Goal: Task Accomplishment & Management: Manage account settings

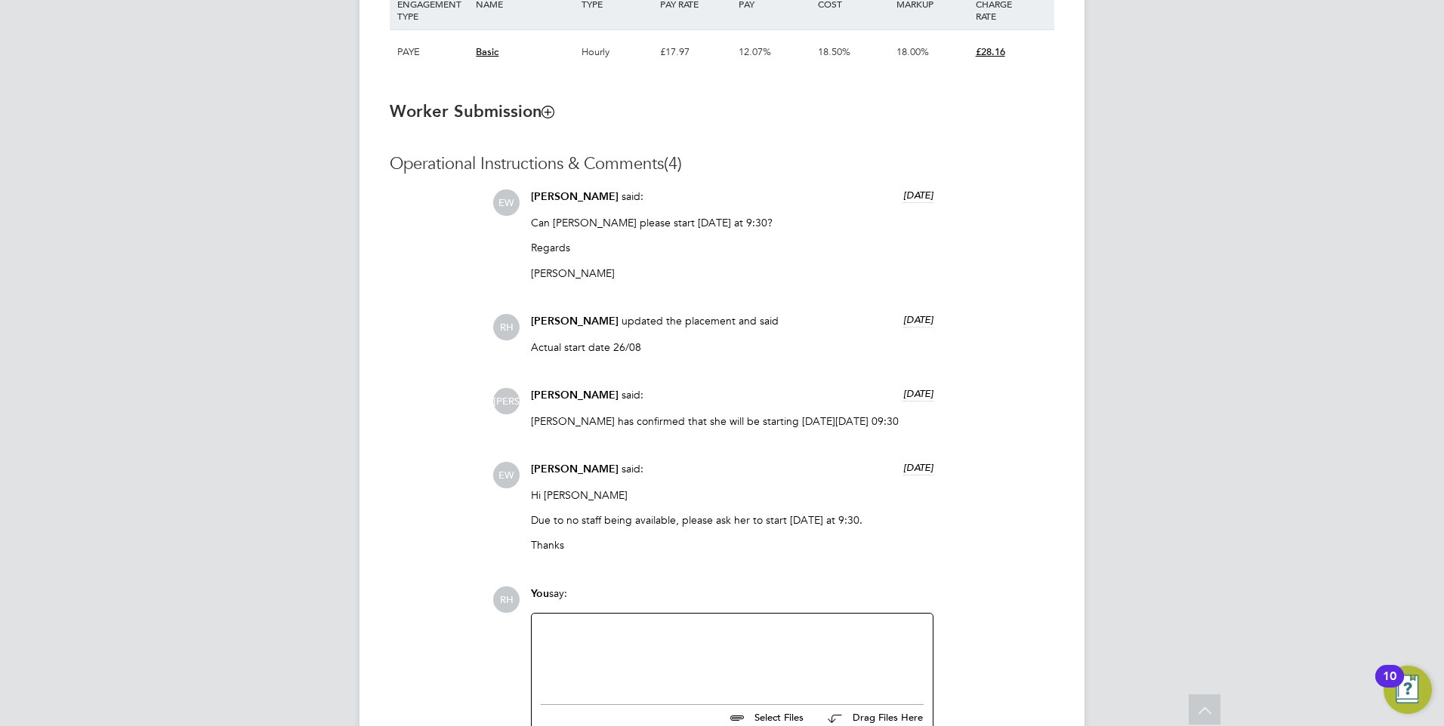
scroll to position [1251, 0]
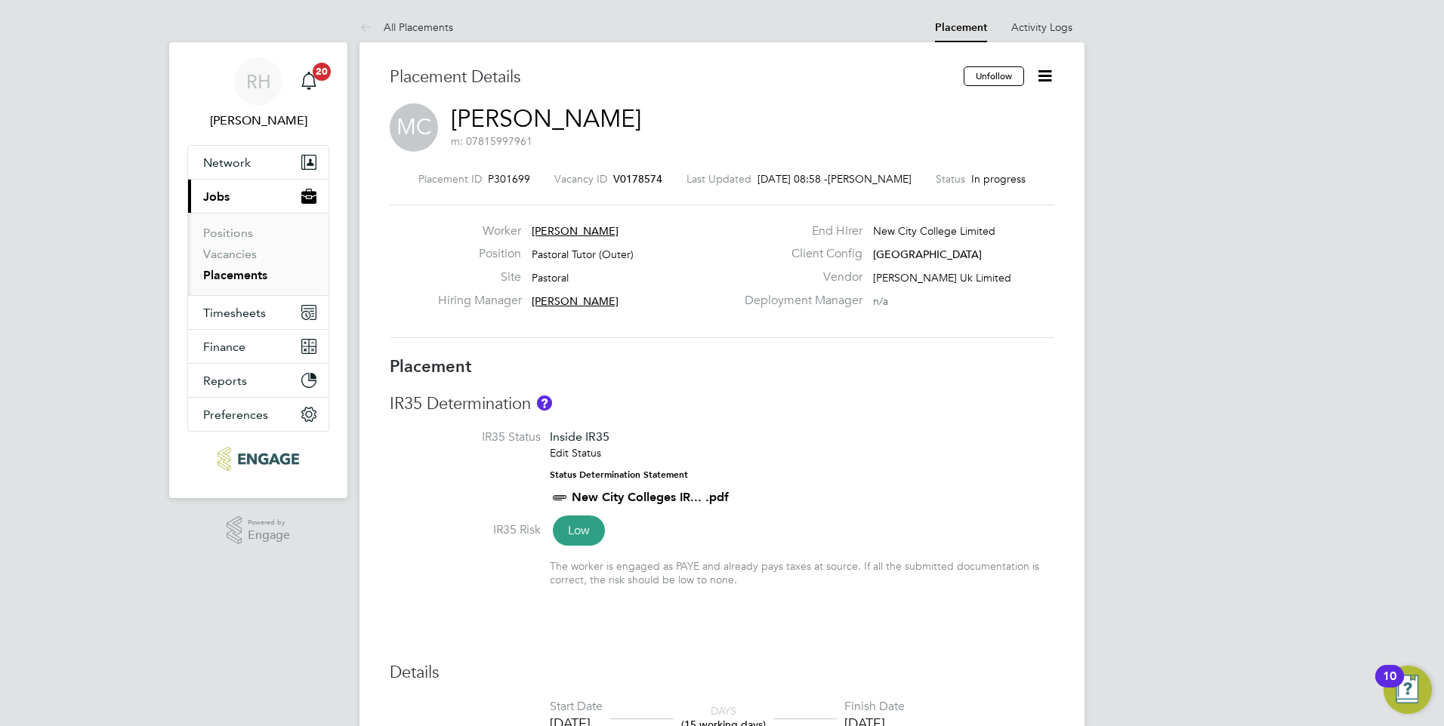
click at [705, 75] on h3 "Placement Details" at bounding box center [671, 77] width 563 height 22
click at [621, 174] on span "V0178574" at bounding box center [637, 179] width 49 height 14
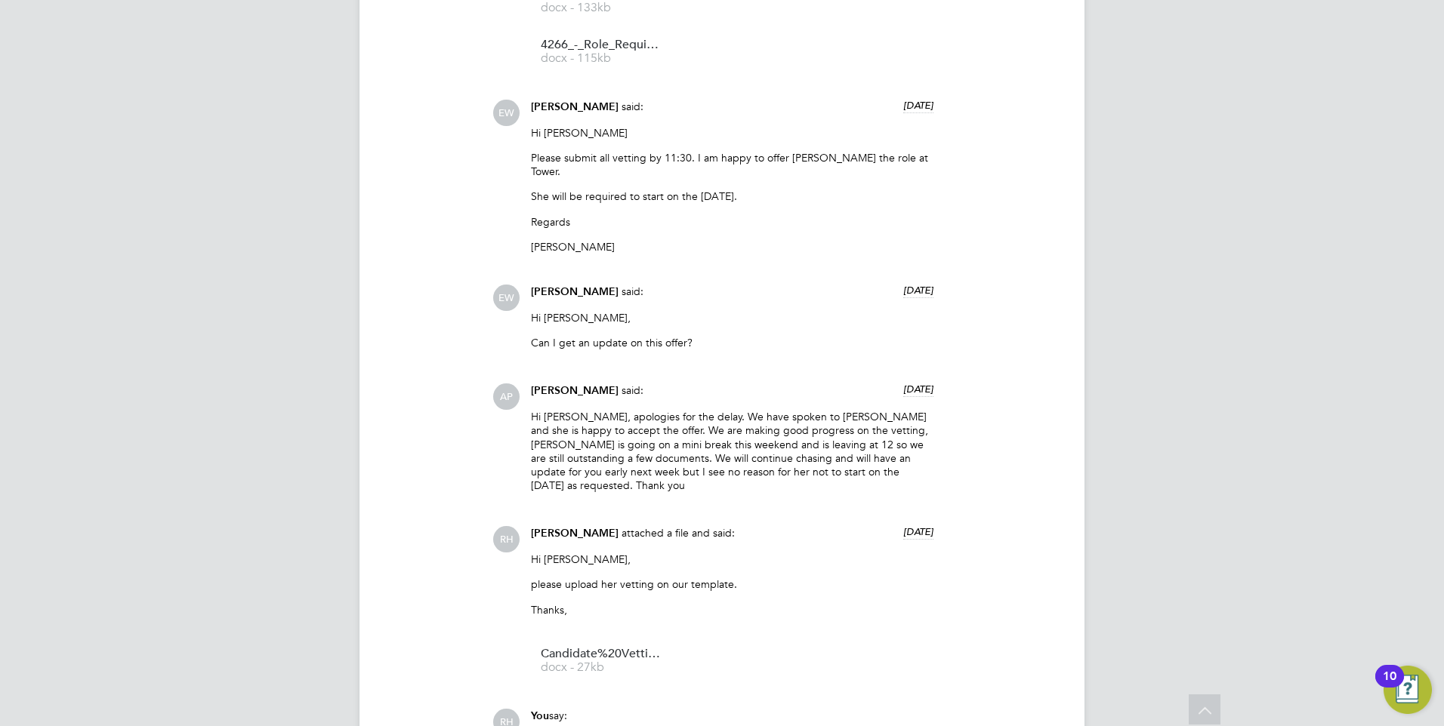
scroll to position [2535, 0]
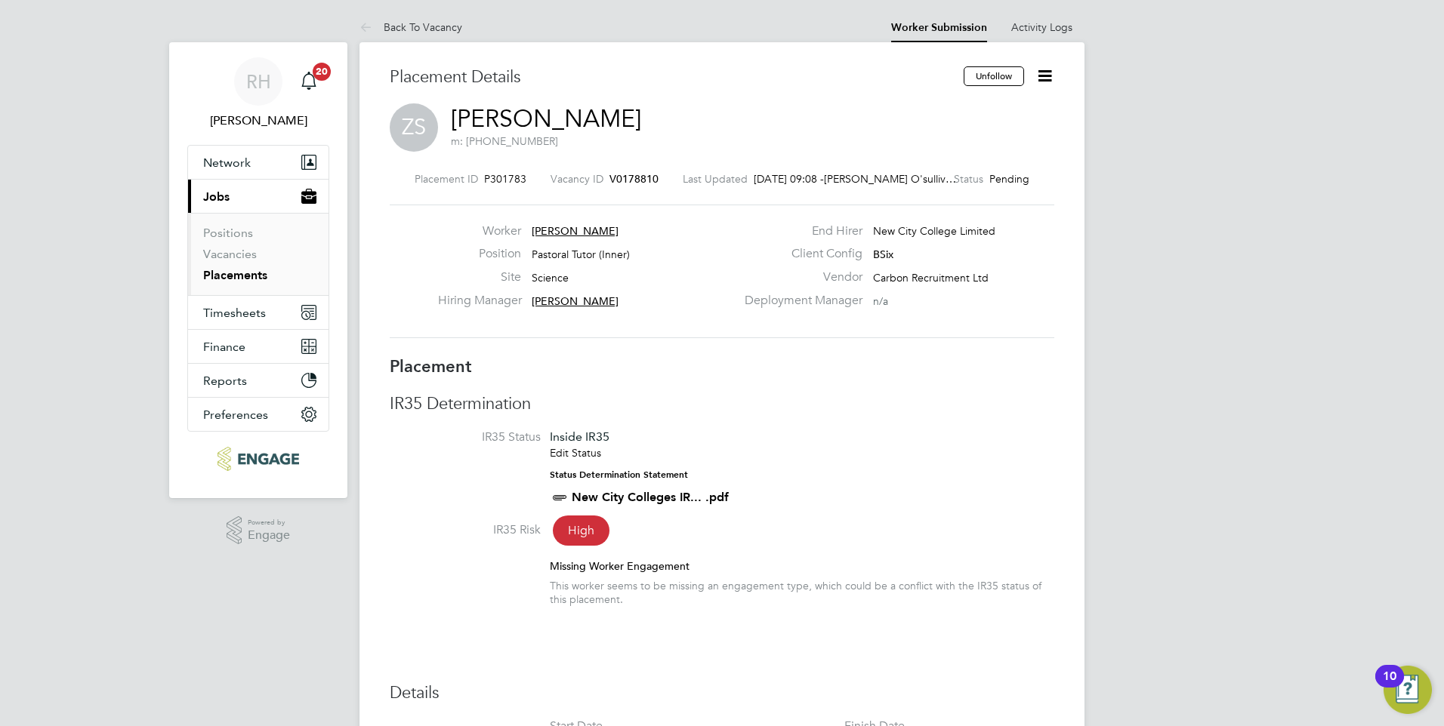
click at [1052, 69] on icon at bounding box center [1044, 75] width 19 height 19
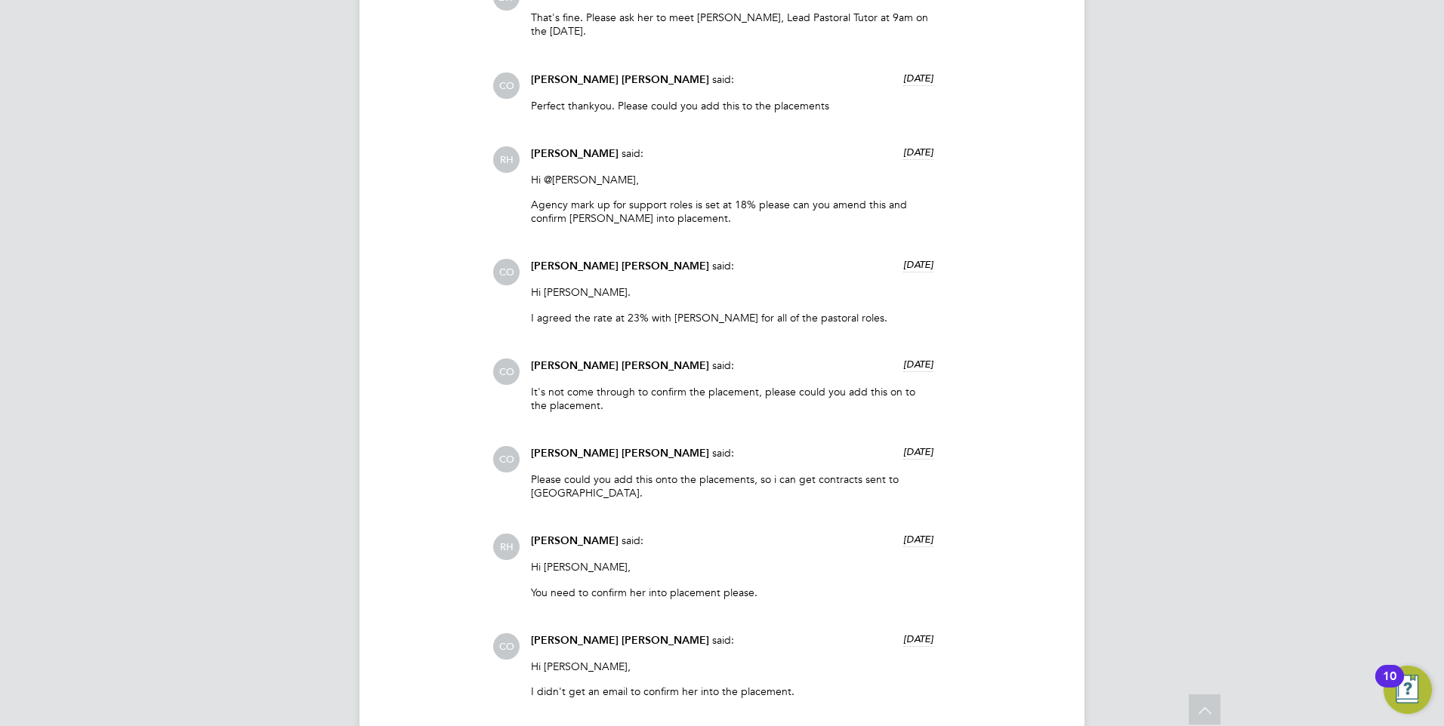
scroll to position [3247, 0]
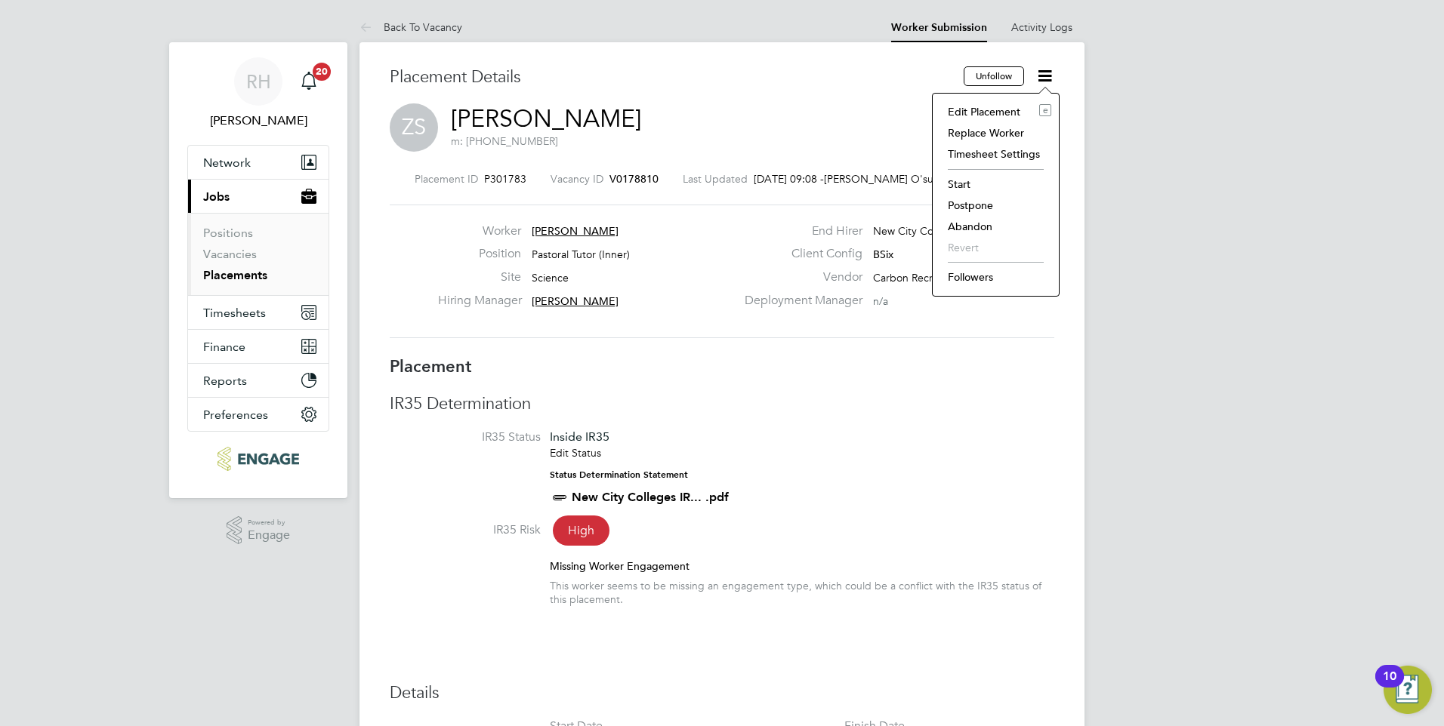
click at [966, 183] on li "Start" at bounding box center [995, 184] width 111 height 21
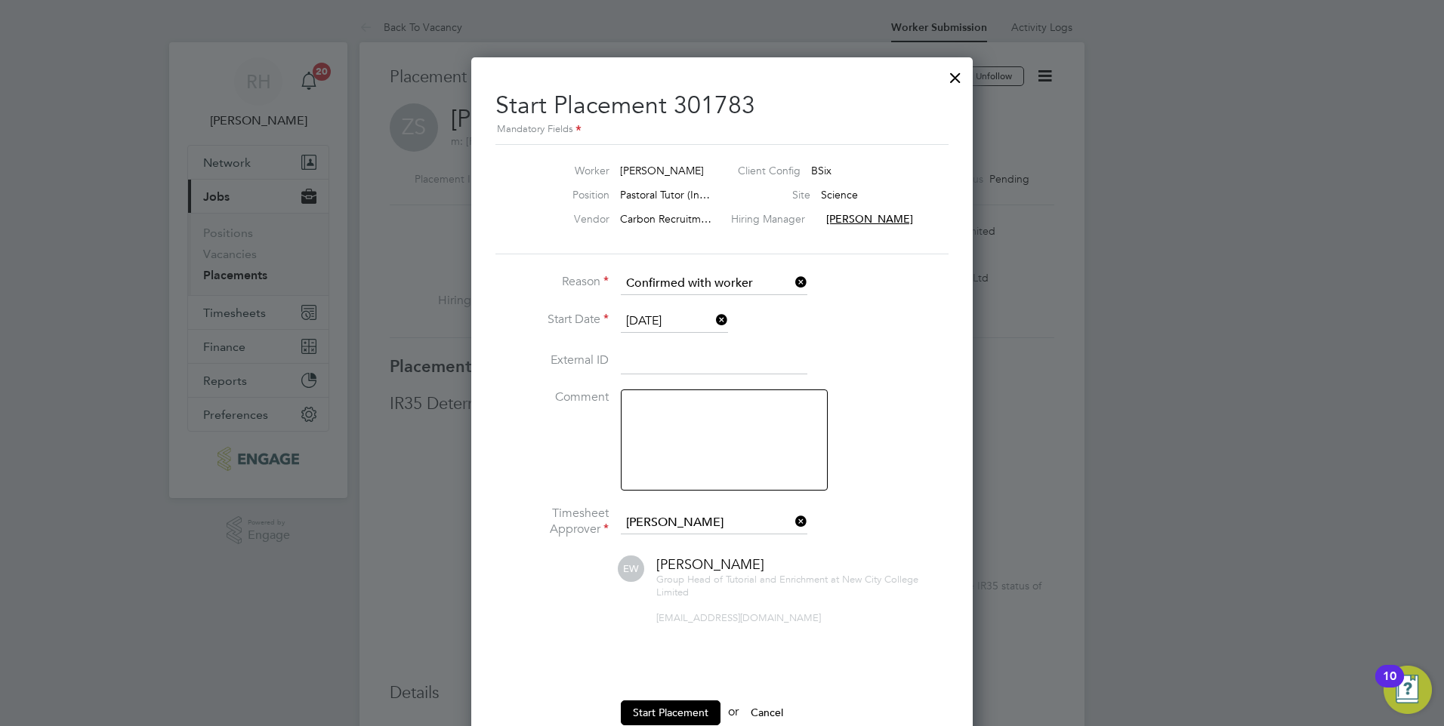
click at [660, 423] on textarea at bounding box center [724, 440] width 207 height 101
type textarea "Actual start date 01/09"
click at [688, 717] on button "Start Placement" at bounding box center [671, 713] width 100 height 24
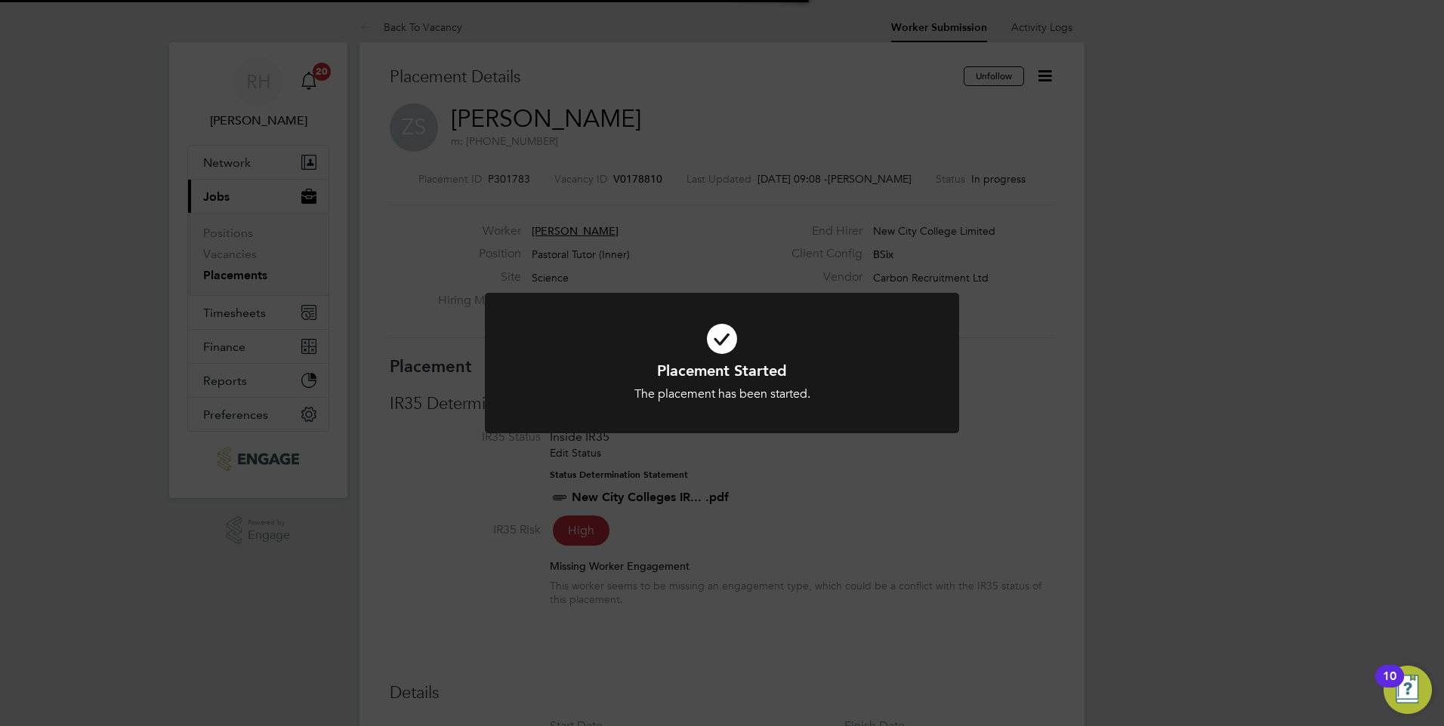
click at [829, 450] on div "Placement Started The placement has been started. Cancel Okay" at bounding box center [722, 372] width 474 height 159
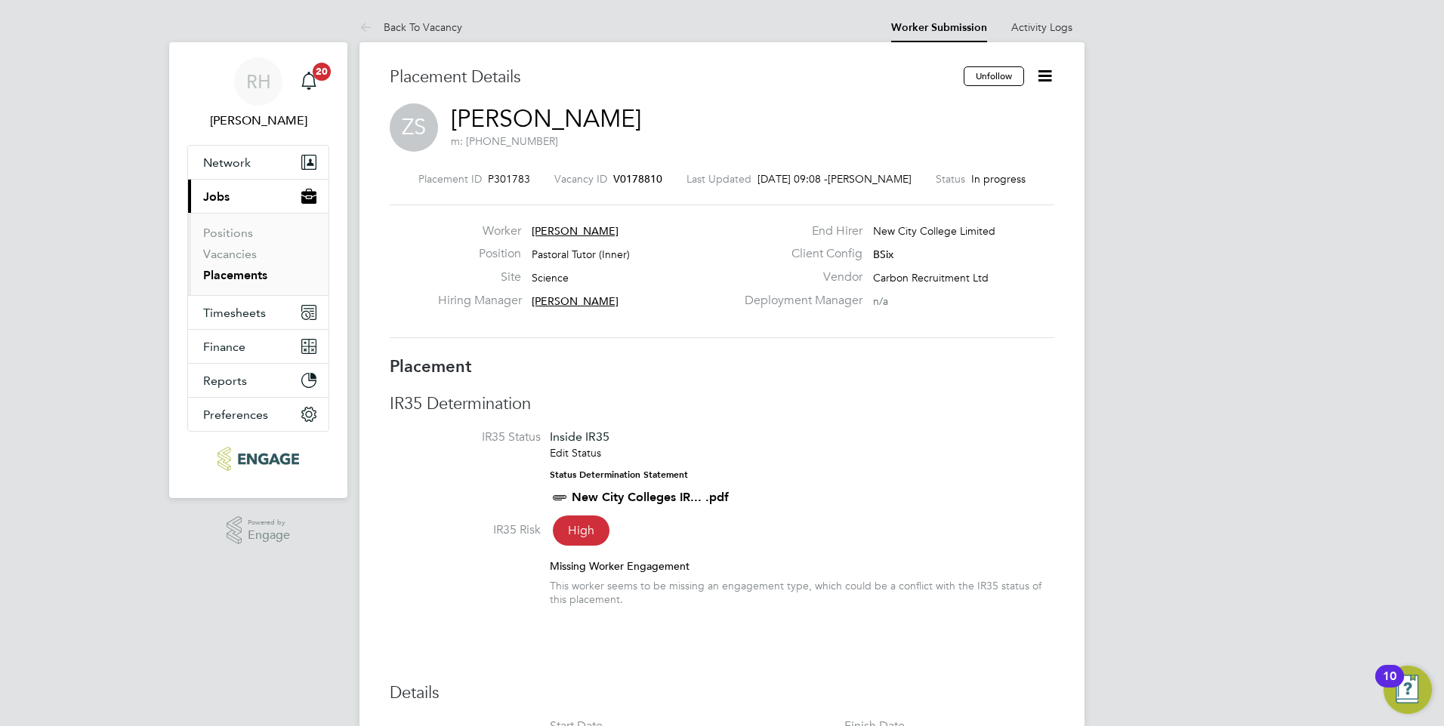
click at [638, 178] on span "V0178810" at bounding box center [637, 179] width 49 height 14
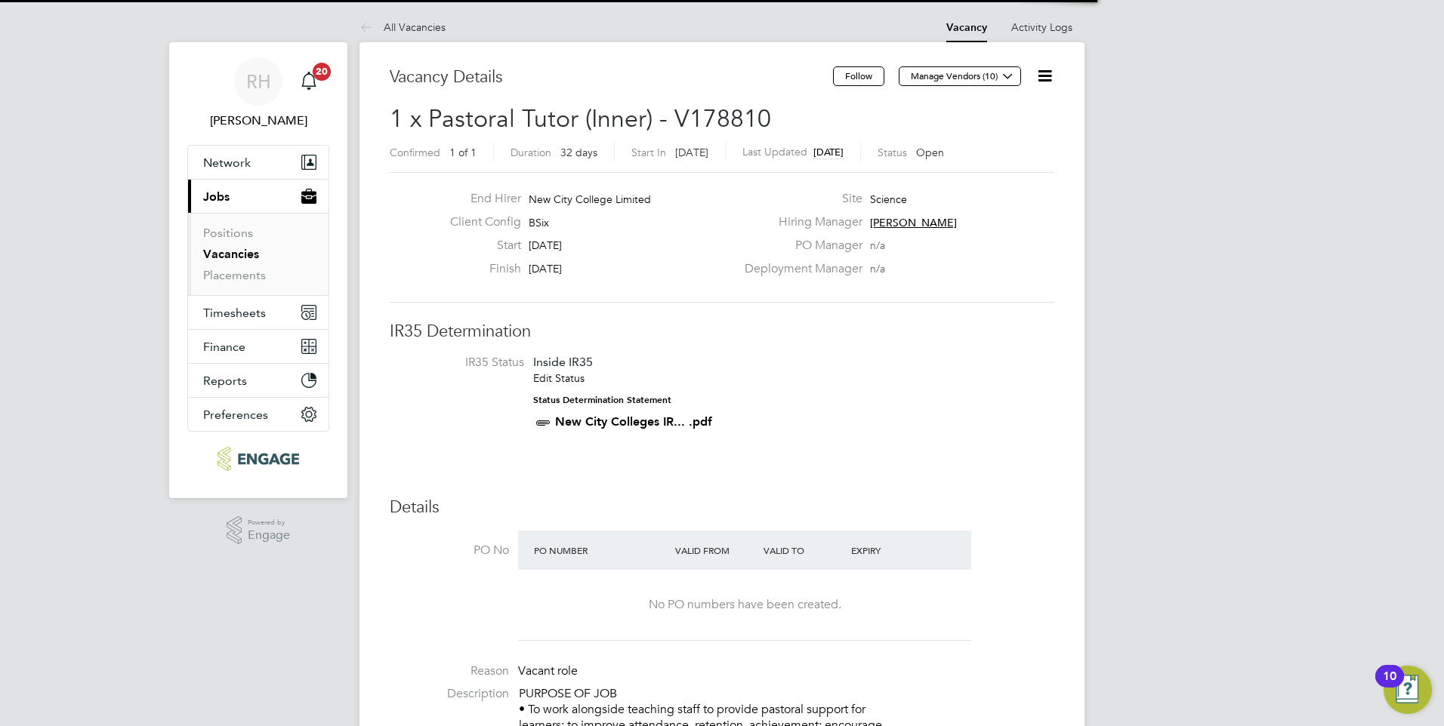
click at [1042, 76] on icon at bounding box center [1044, 75] width 19 height 19
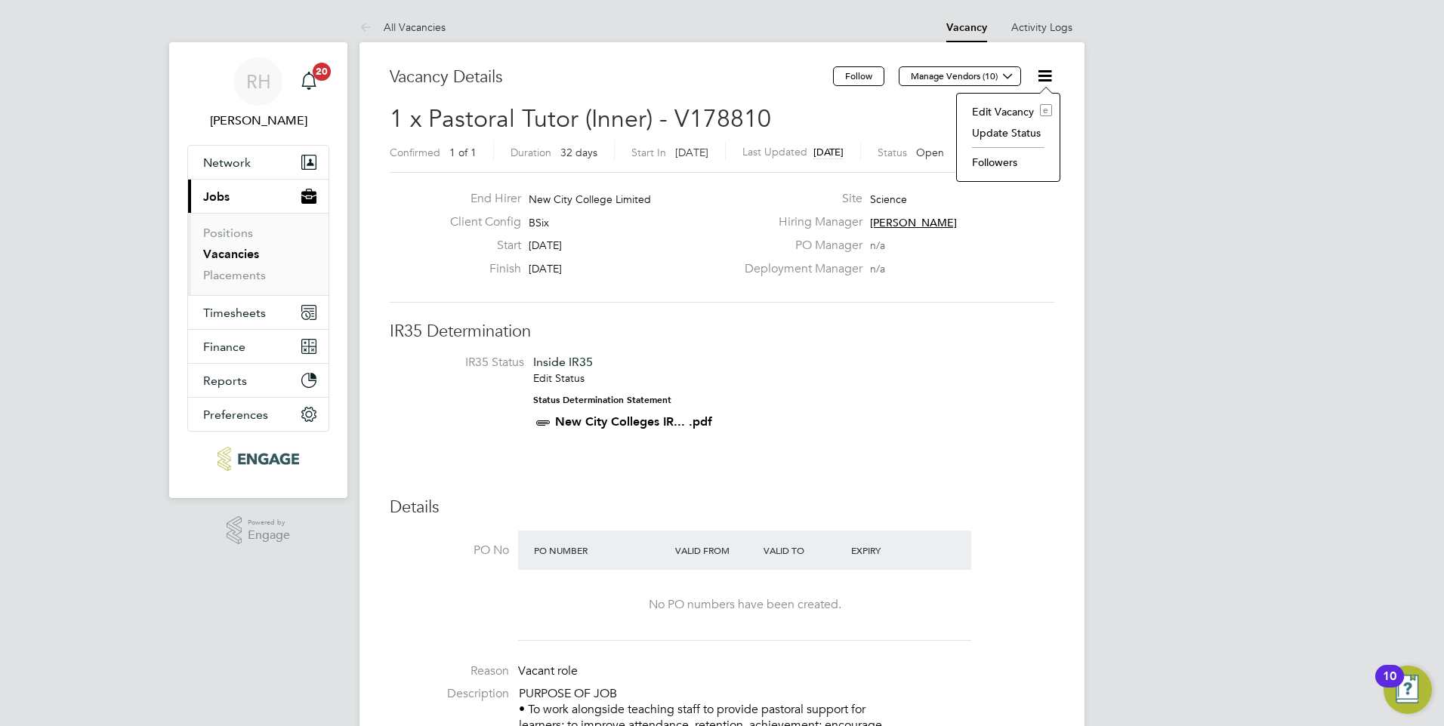
click at [1011, 134] on li "Update Status" at bounding box center [1008, 132] width 88 height 21
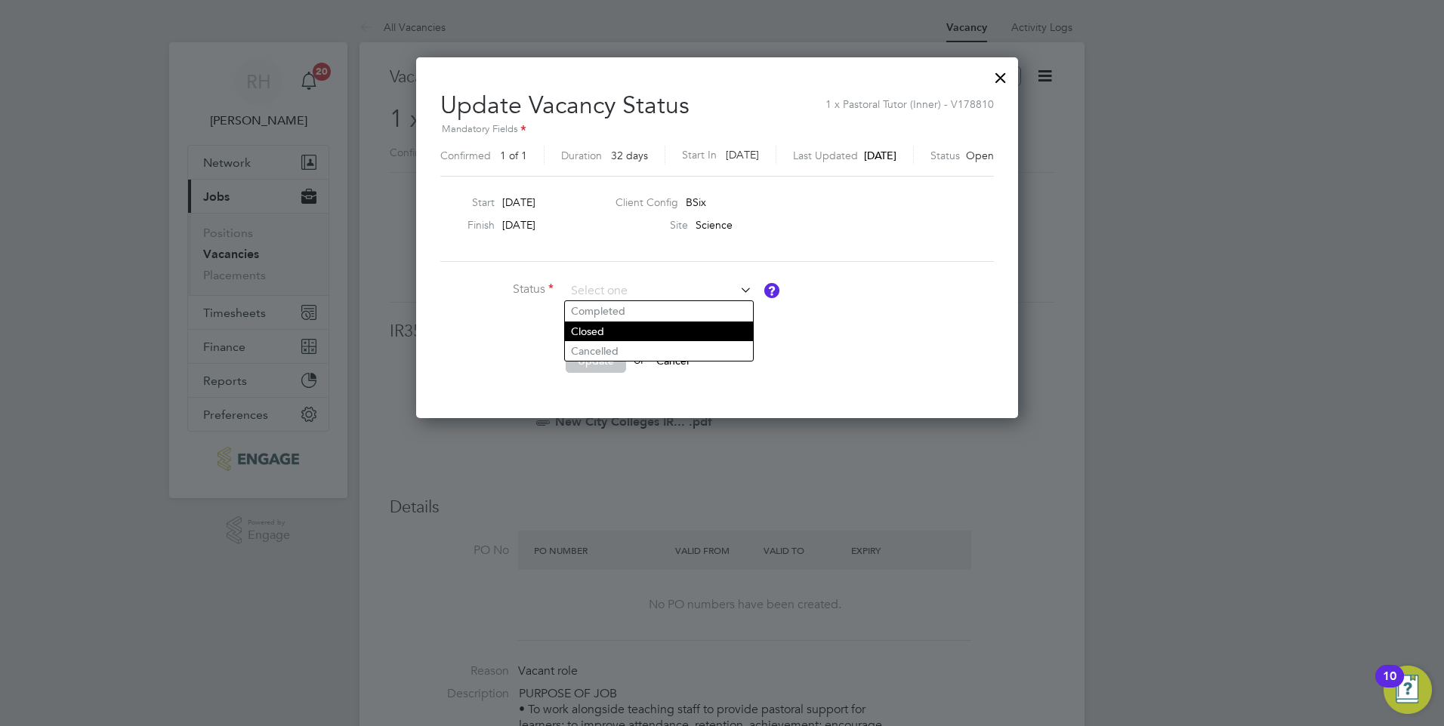
click at [633, 335] on li "Closed" at bounding box center [659, 332] width 188 height 20
type input "Closed"
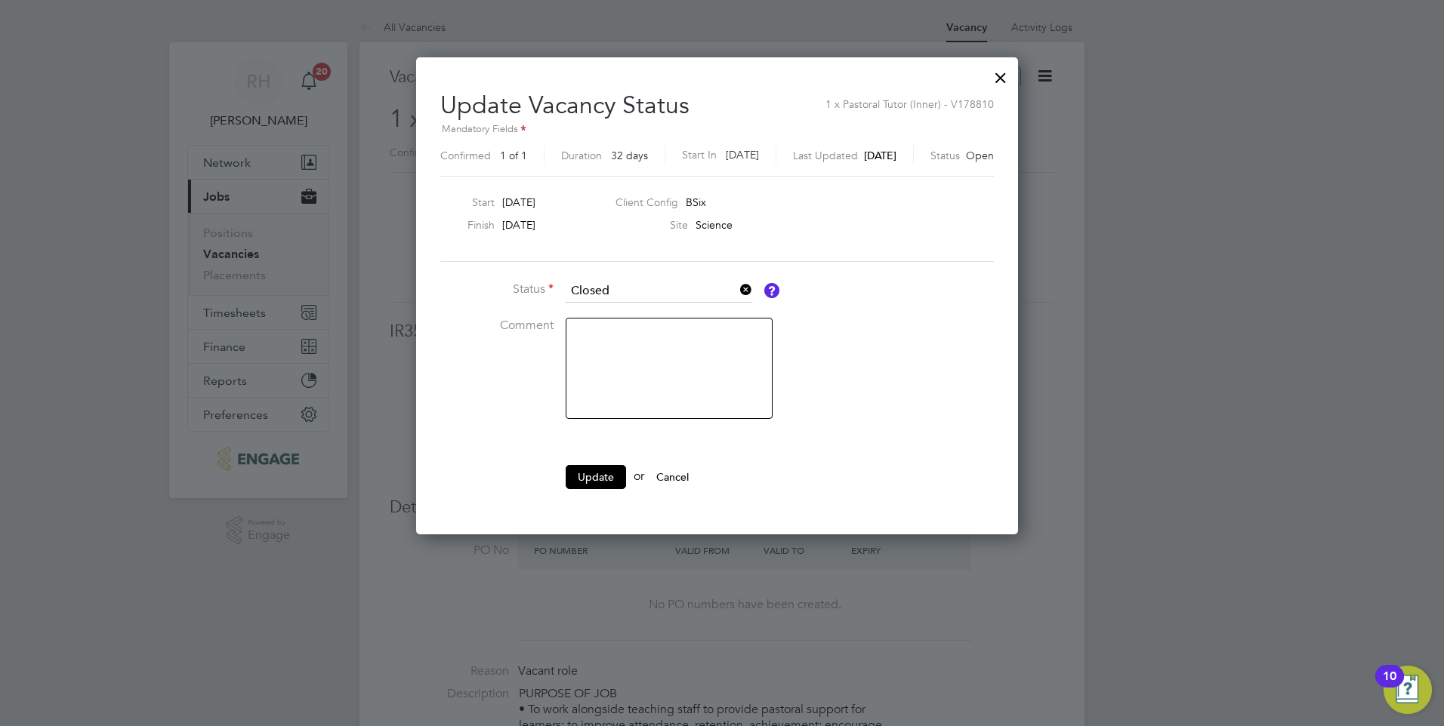
click at [623, 343] on textarea at bounding box center [669, 368] width 207 height 101
type textarea "Filled"
click at [606, 467] on button "Update" at bounding box center [596, 477] width 60 height 24
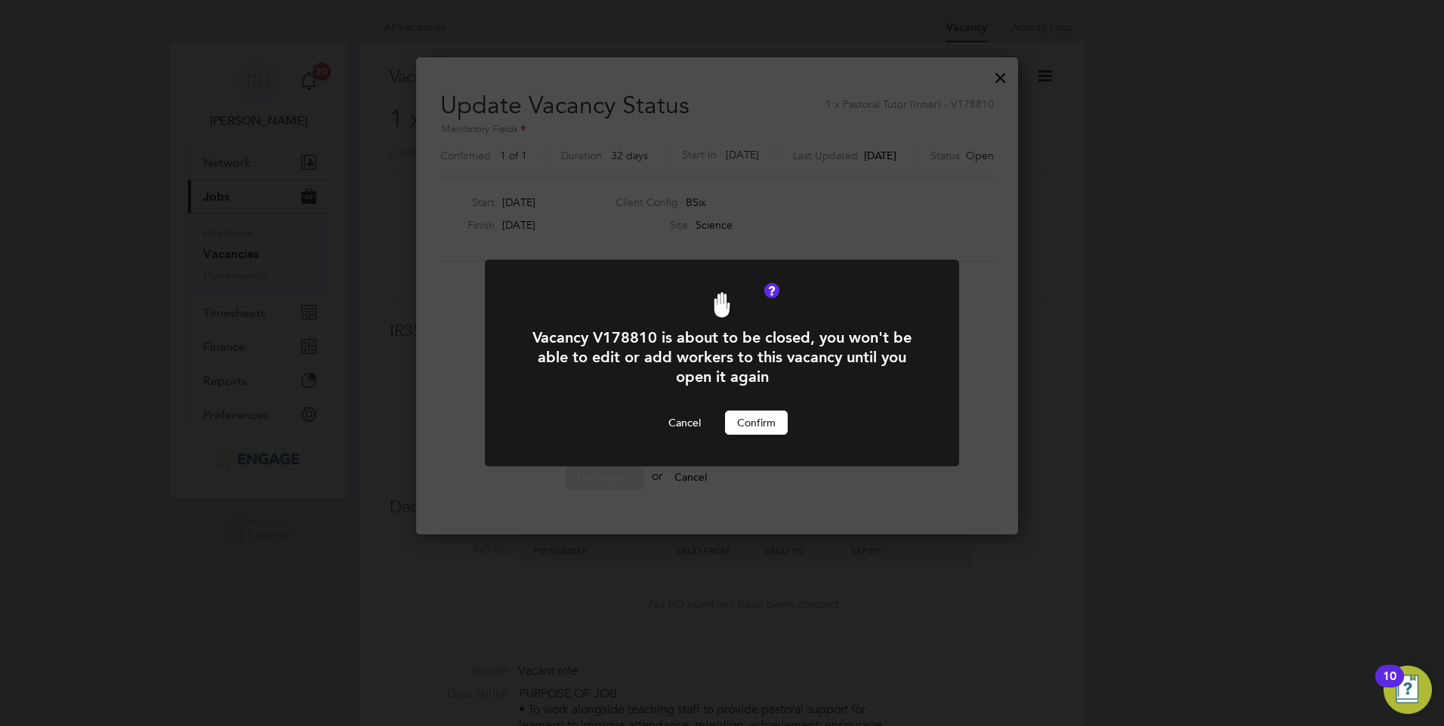
click at [768, 418] on button "Confirm" at bounding box center [756, 423] width 63 height 24
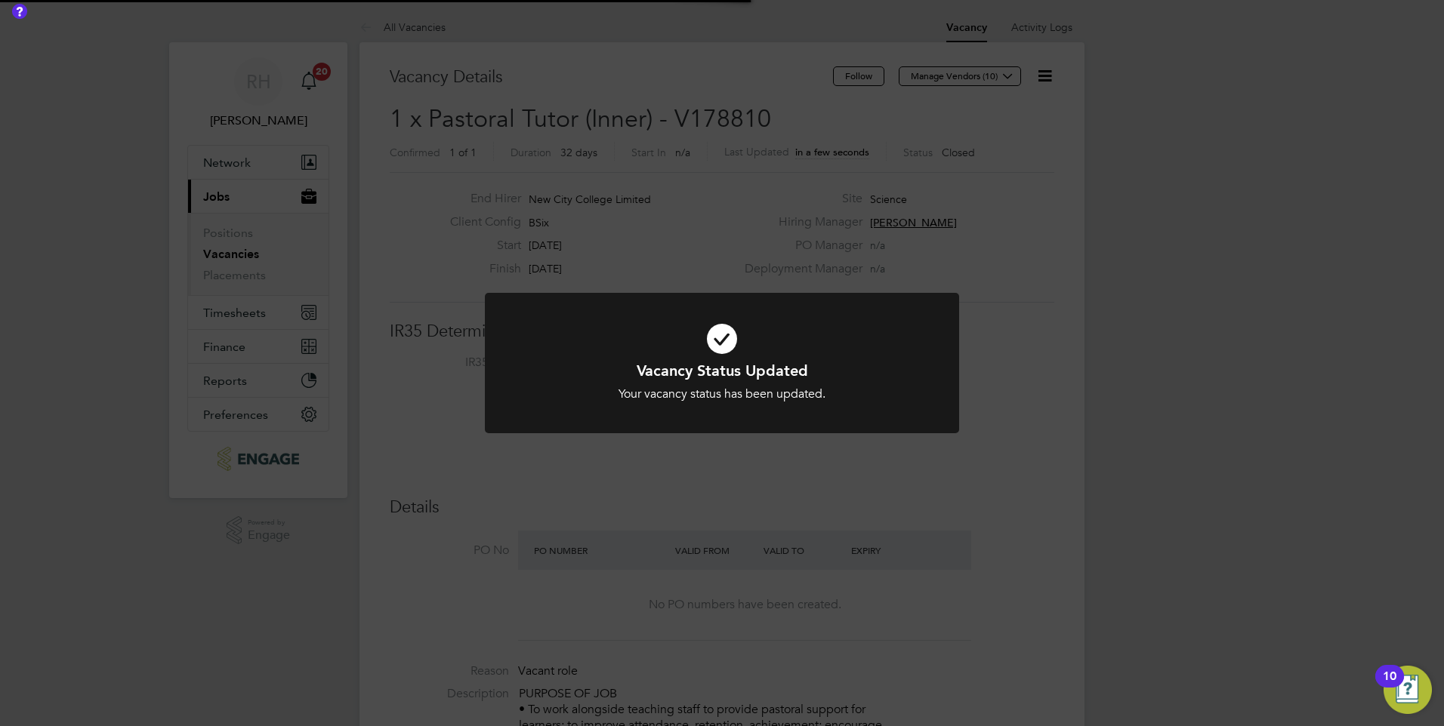
click at [1003, 583] on div "Vacancy Status Updated Your vacancy status has been updated. Cancel Okay" at bounding box center [722, 363] width 1444 height 726
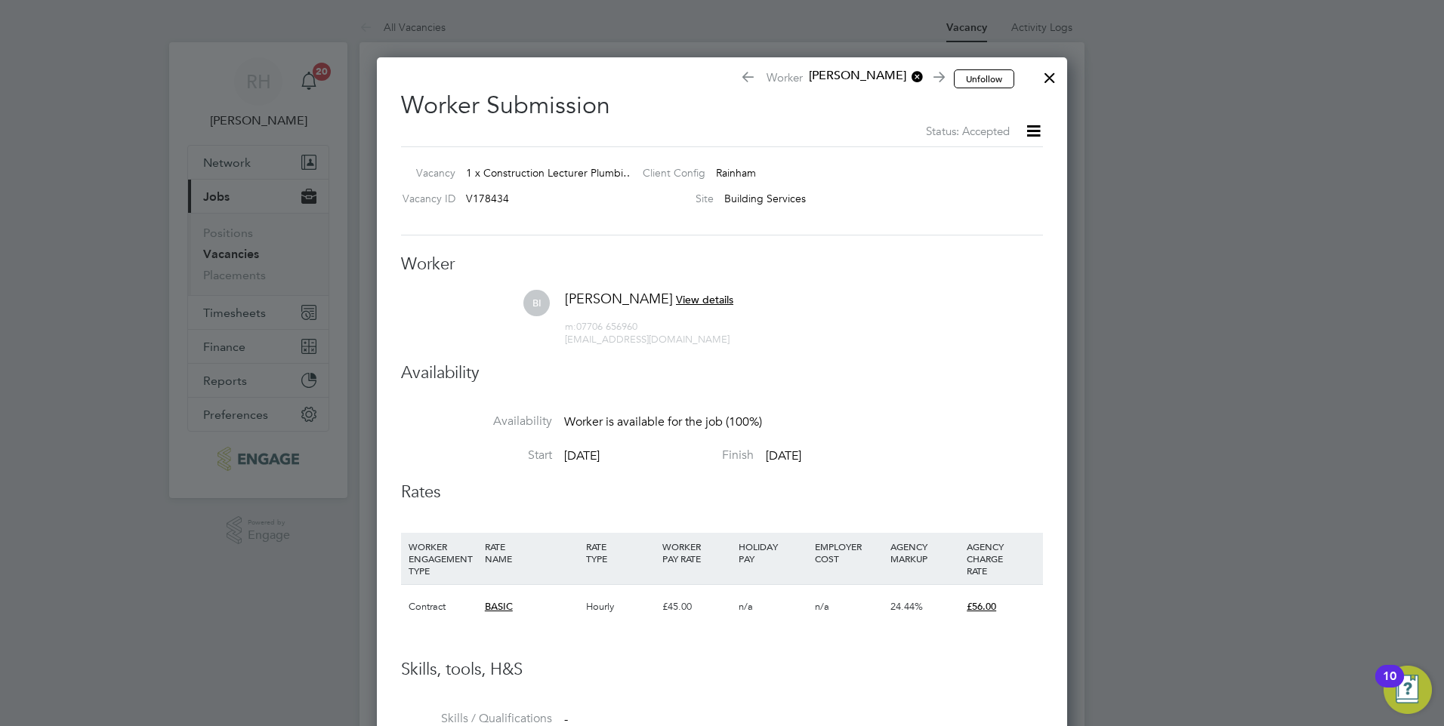
click at [1046, 83] on div at bounding box center [1049, 73] width 27 height 27
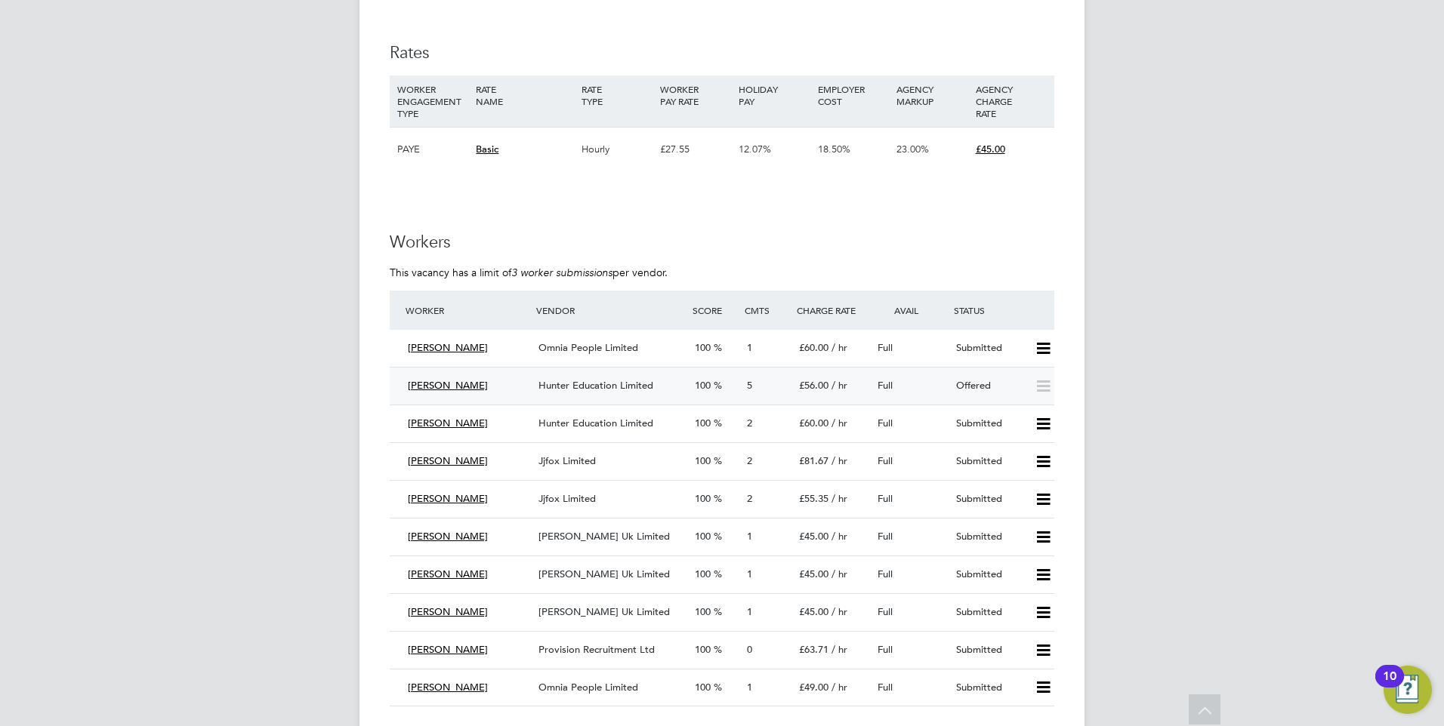
click at [623, 387] on span "Hunter Education Limited" at bounding box center [595, 385] width 115 height 13
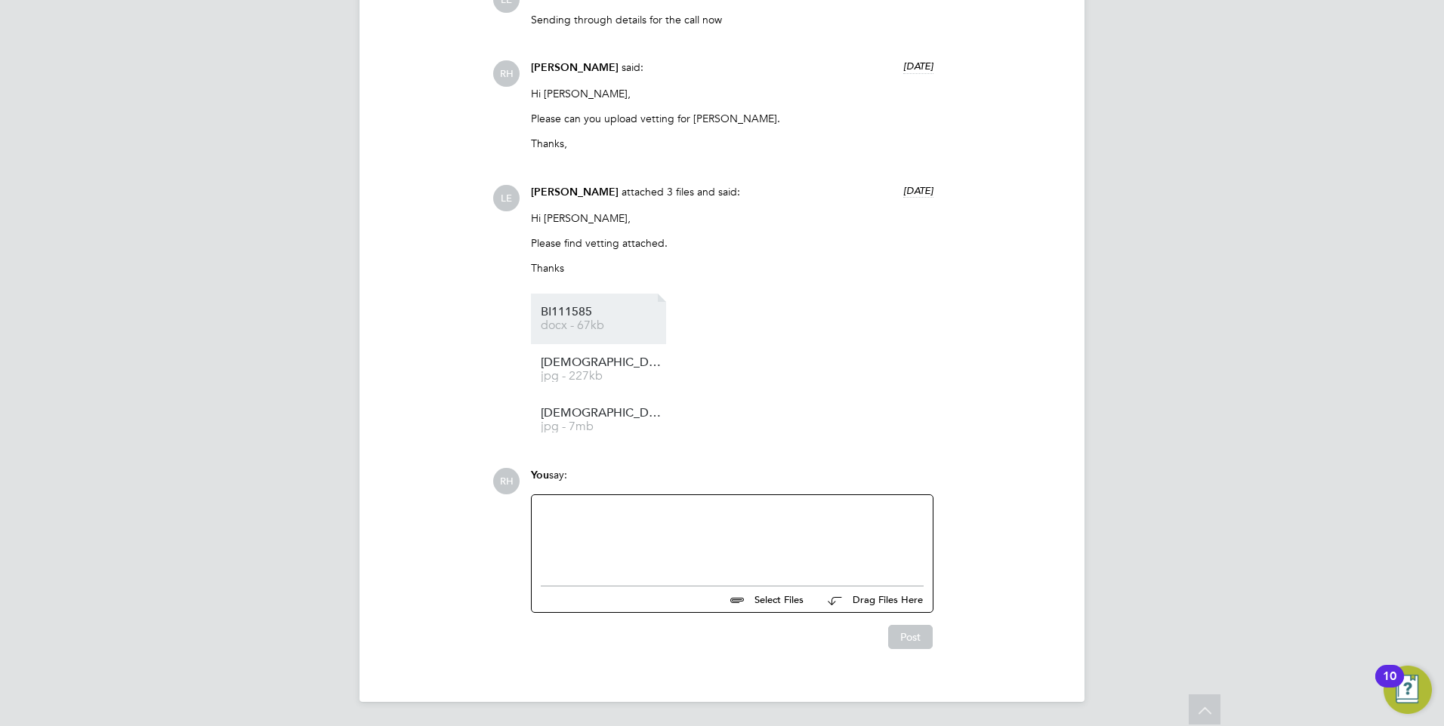
click at [602, 323] on span "docx - 67kb" at bounding box center [601, 325] width 121 height 11
click at [560, 367] on span "Bishop%20DBS" at bounding box center [601, 362] width 121 height 11
click at [550, 427] on span "jpg - 7mb" at bounding box center [601, 426] width 121 height 11
click at [617, 521] on div at bounding box center [732, 536] width 383 height 65
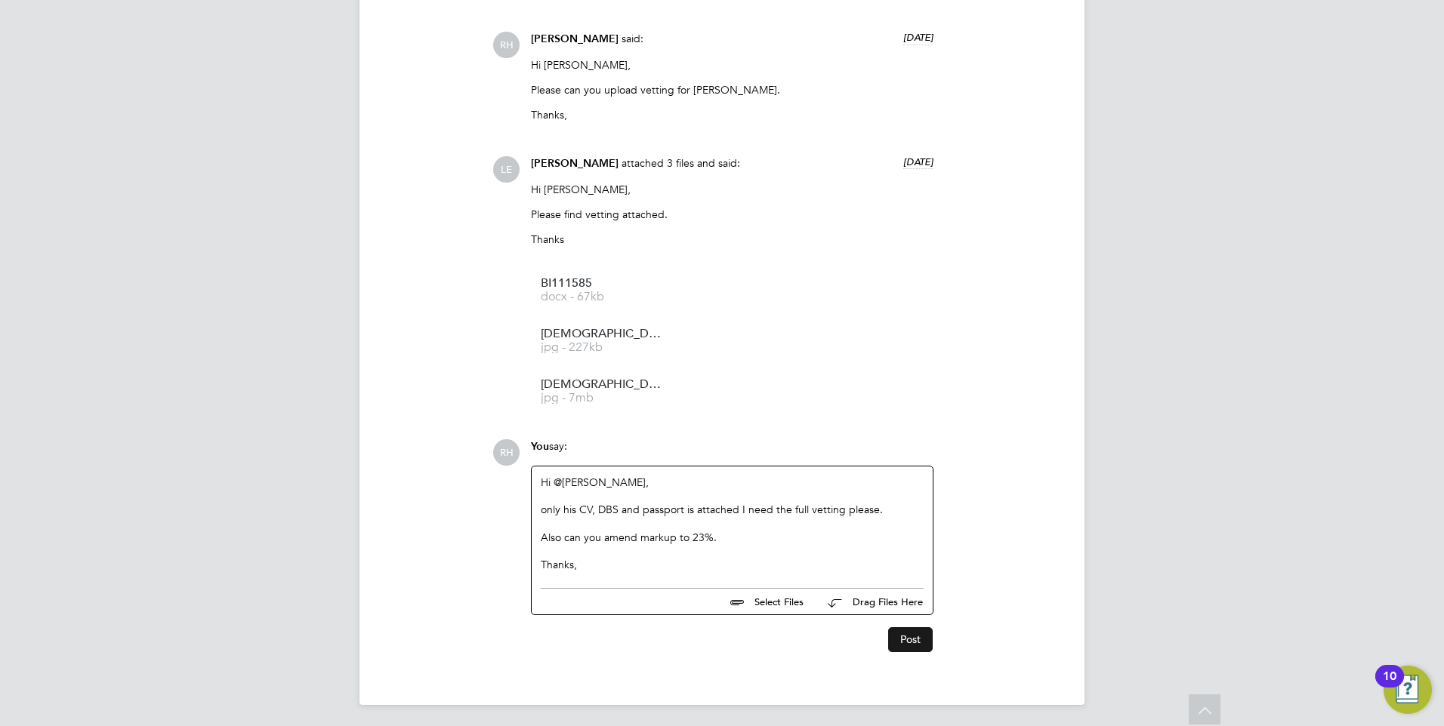
click at [914, 652] on button "Post" at bounding box center [910, 640] width 45 height 24
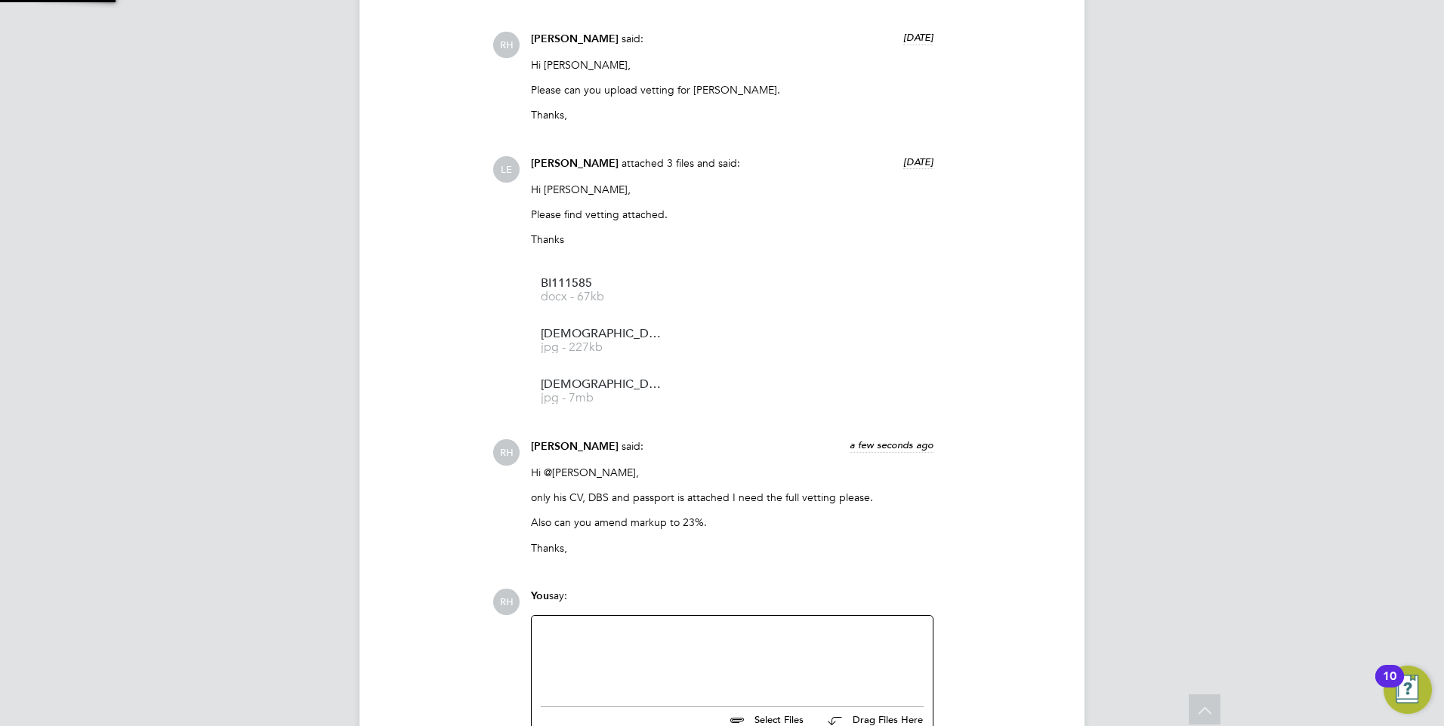
scroll to position [1915, 0]
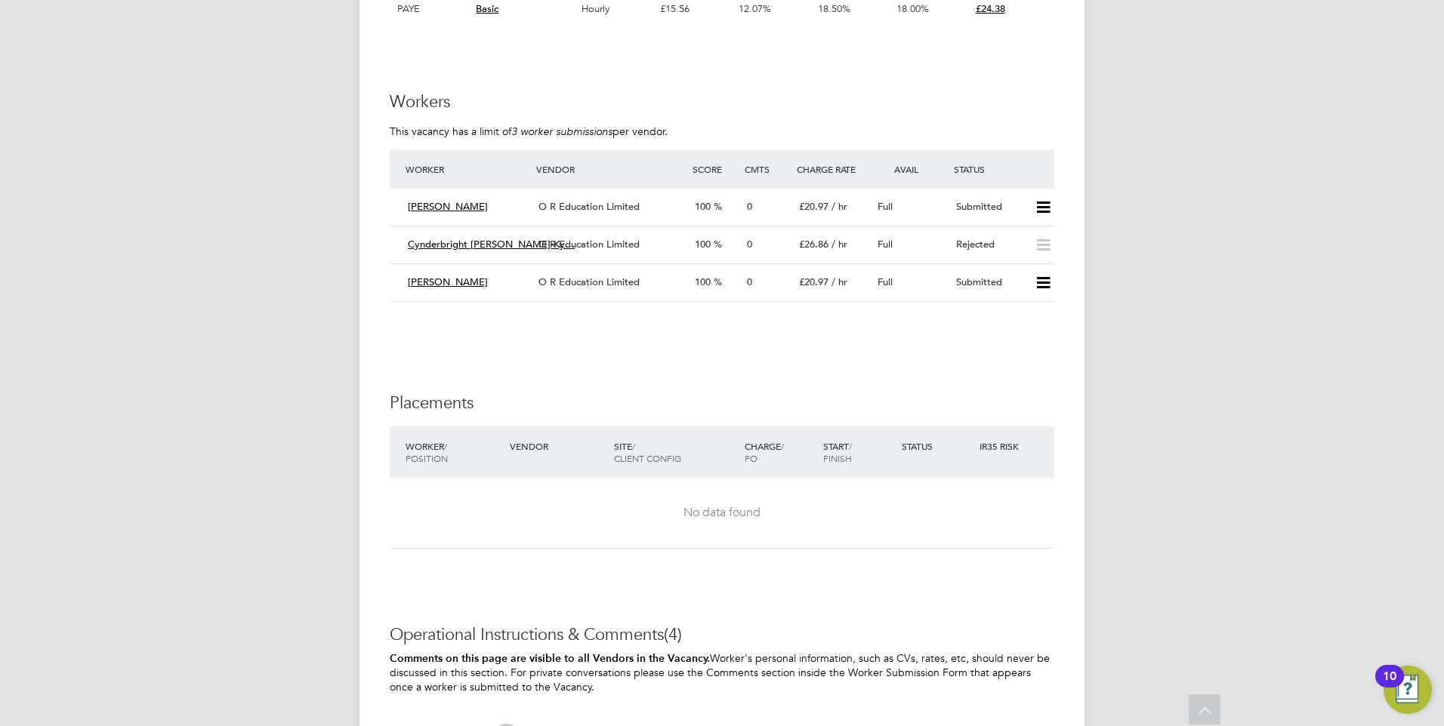
scroll to position [2870, 0]
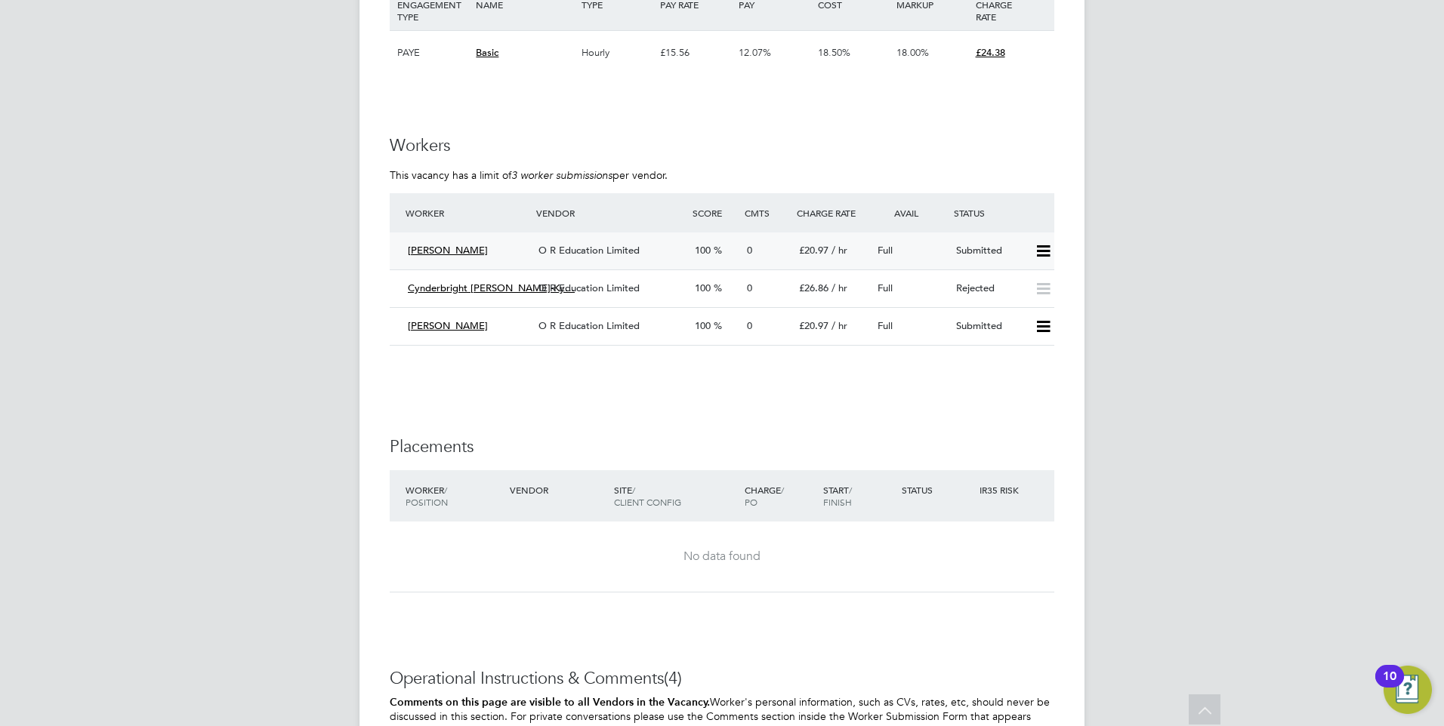
click at [587, 254] on span "O R Education Limited" at bounding box center [588, 250] width 101 height 13
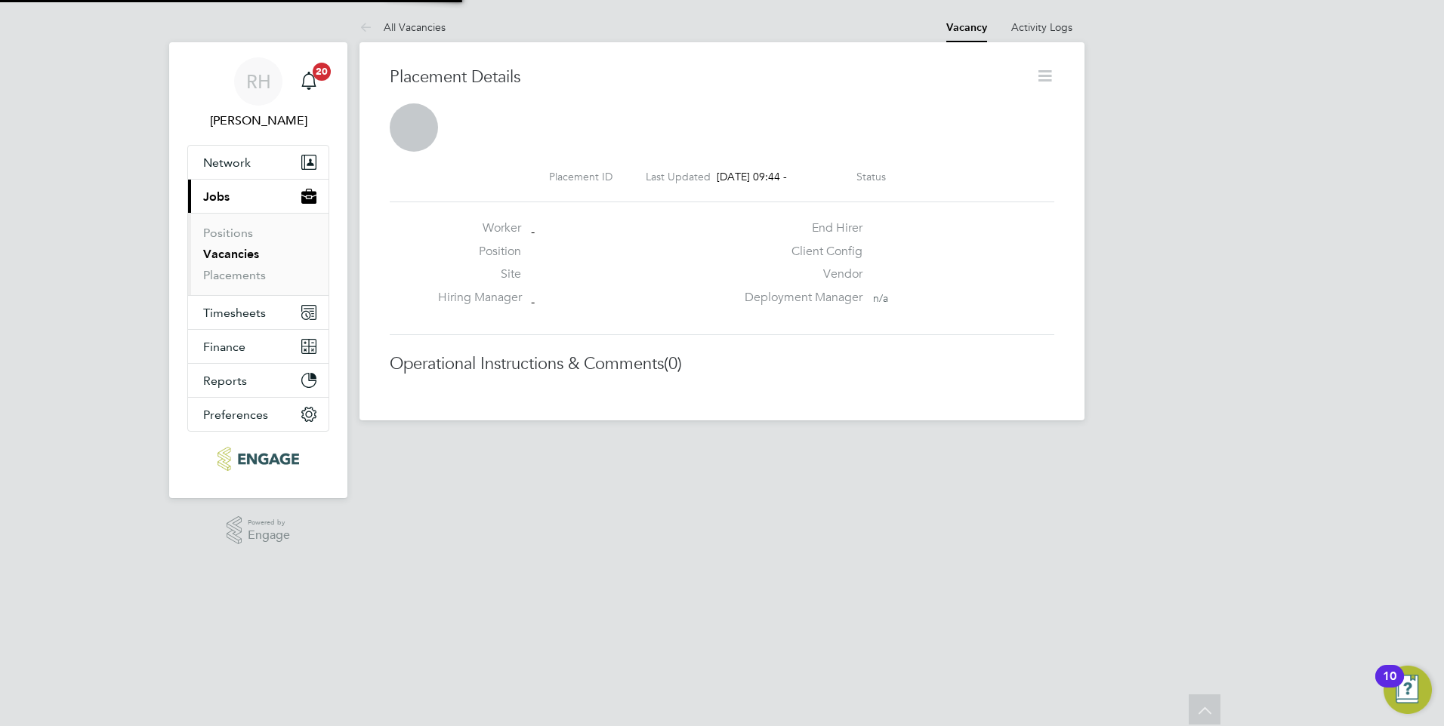
scroll to position [14, 121]
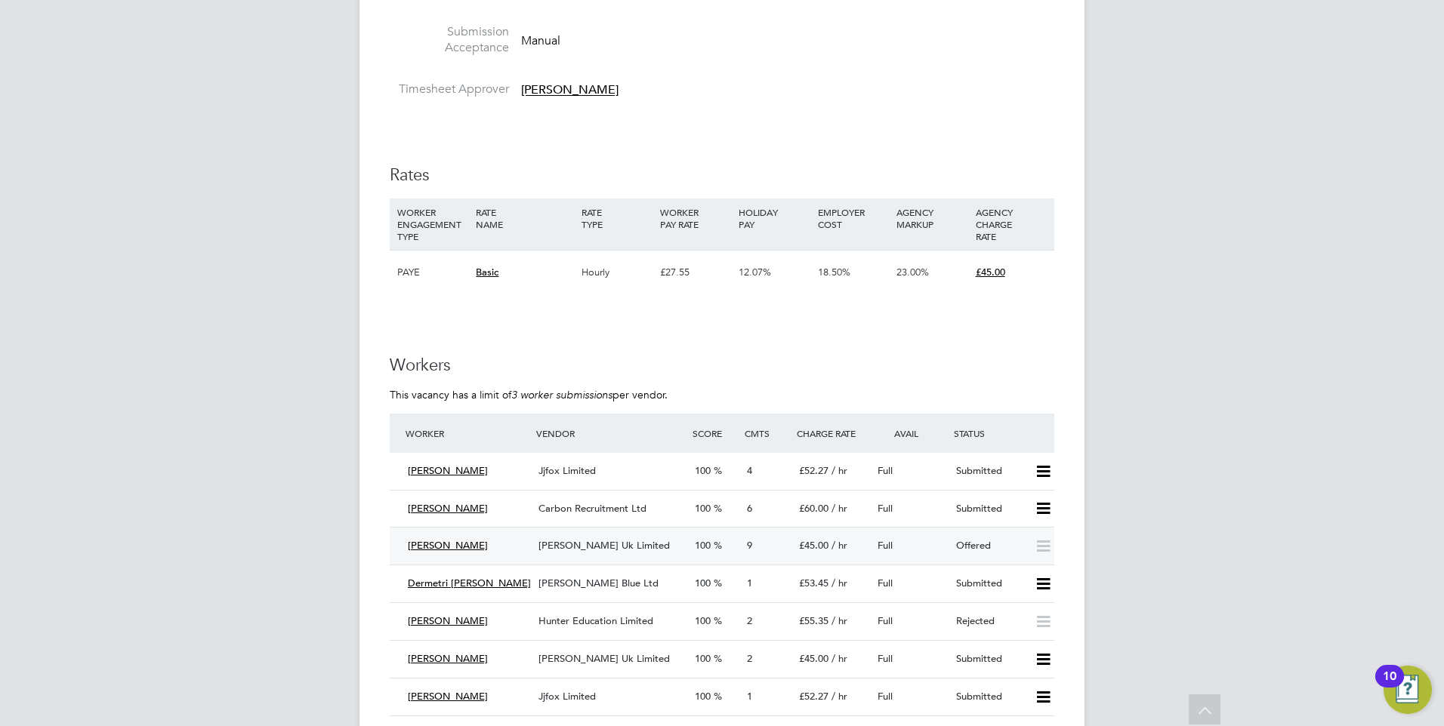
click at [742, 554] on div "9" at bounding box center [767, 546] width 52 height 25
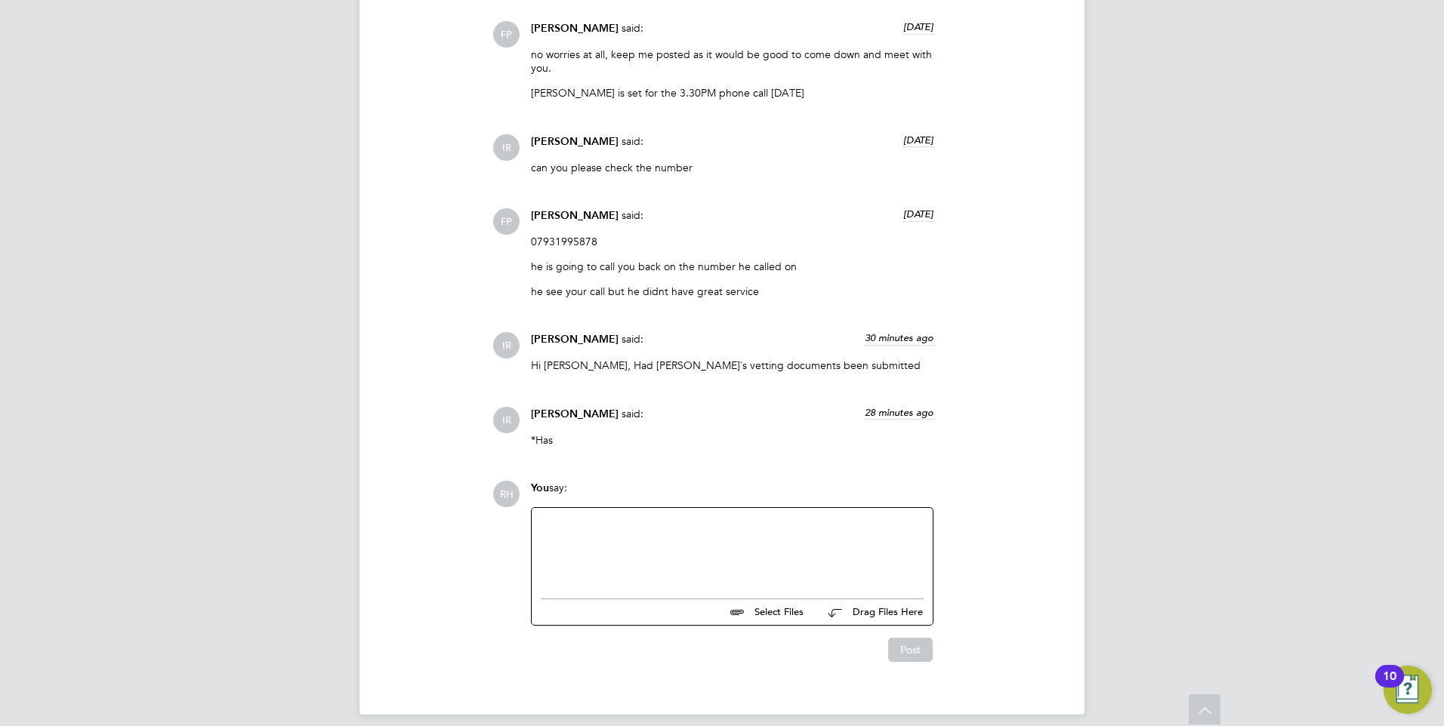
click at [742, 554] on div at bounding box center [732, 549] width 383 height 65
click at [917, 643] on button "Post" at bounding box center [910, 654] width 45 height 24
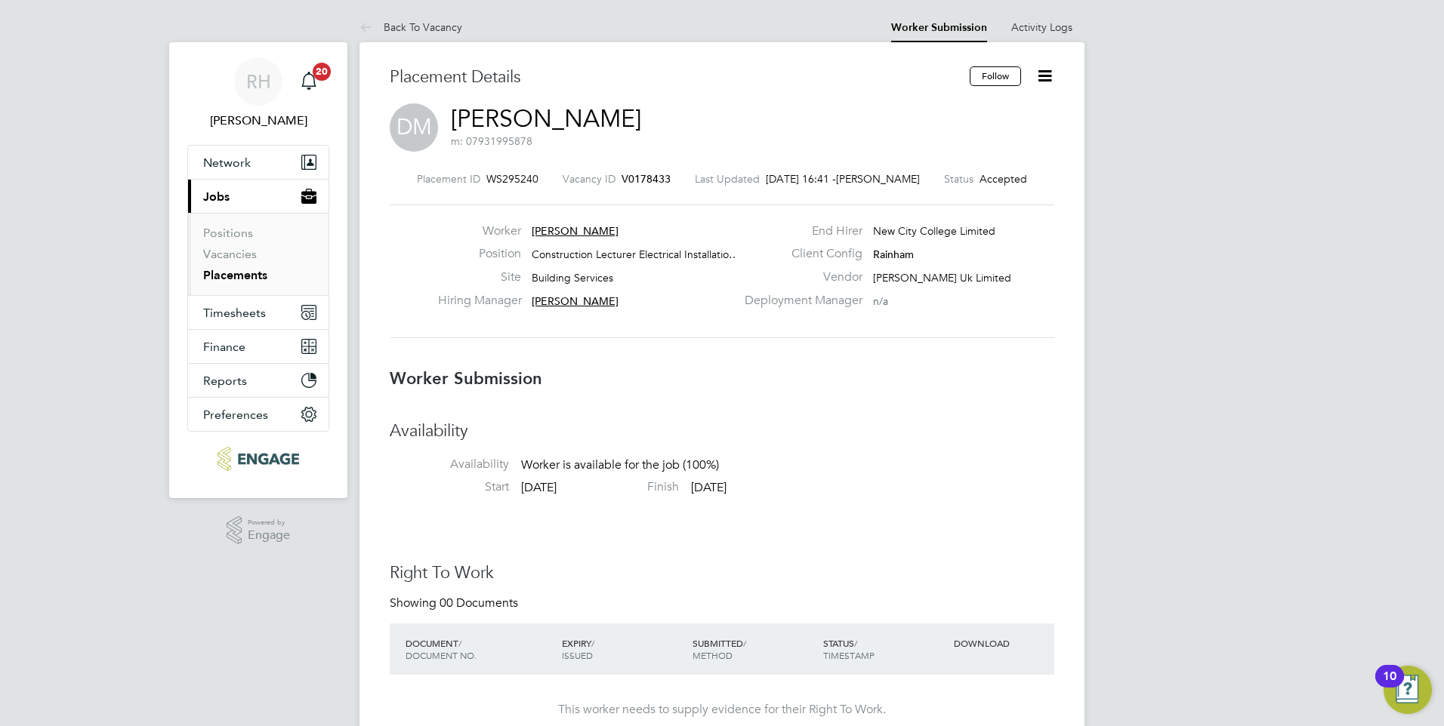
click at [655, 177] on span "V0178433" at bounding box center [645, 179] width 49 height 14
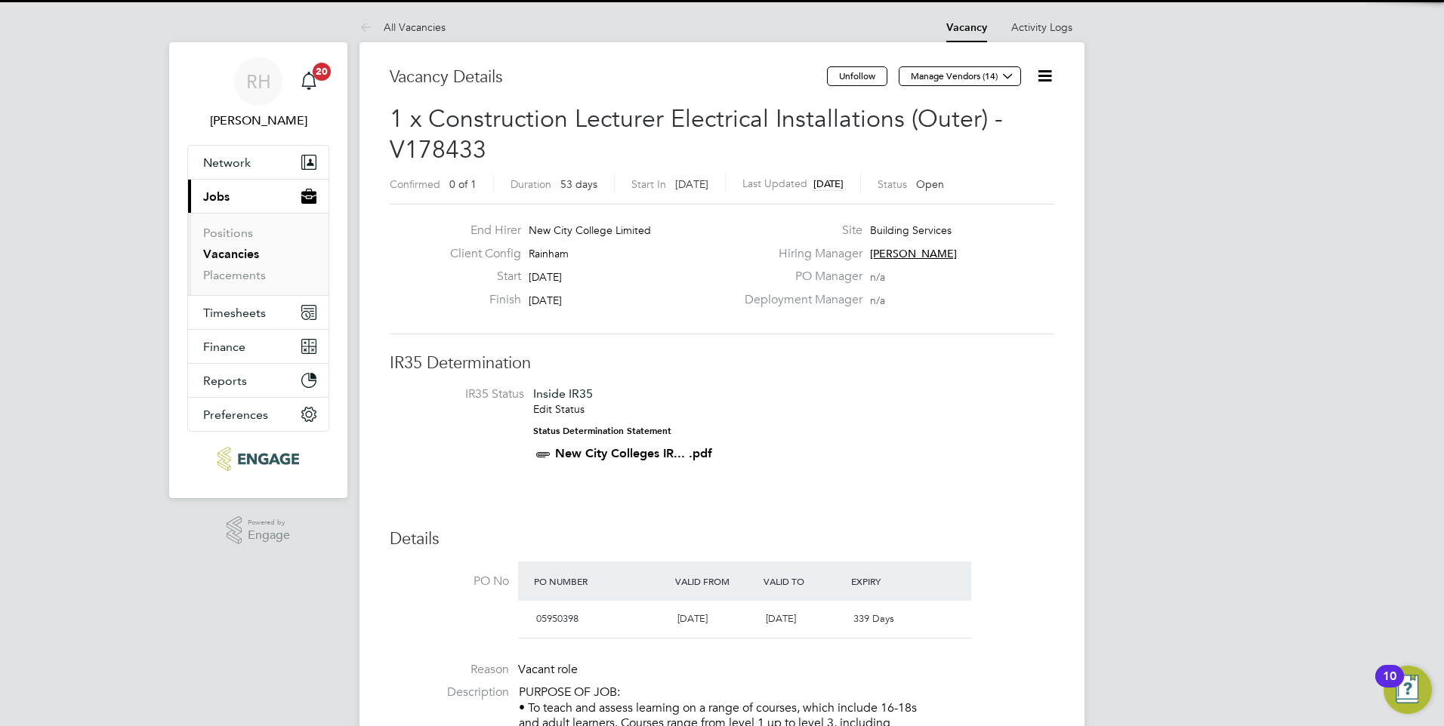
scroll to position [26, 142]
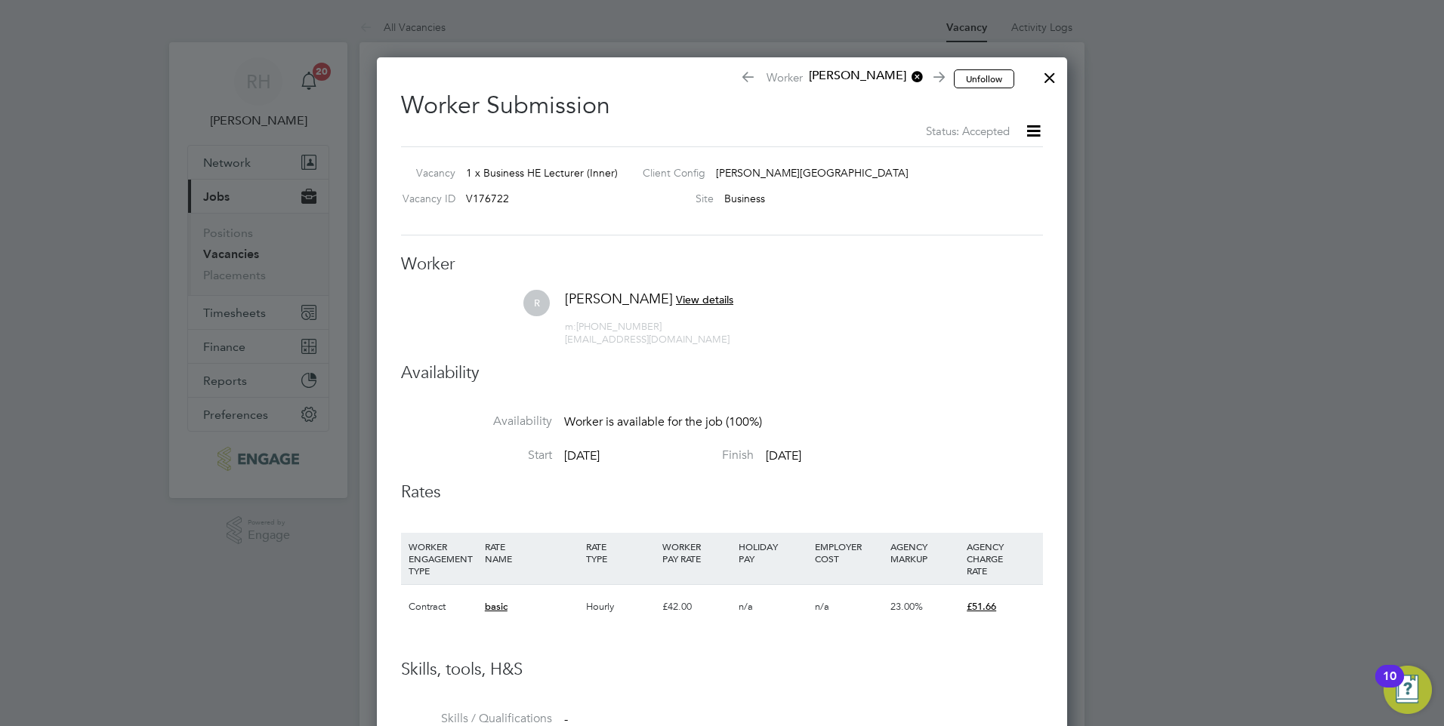
click at [1055, 82] on div at bounding box center [1049, 73] width 27 height 27
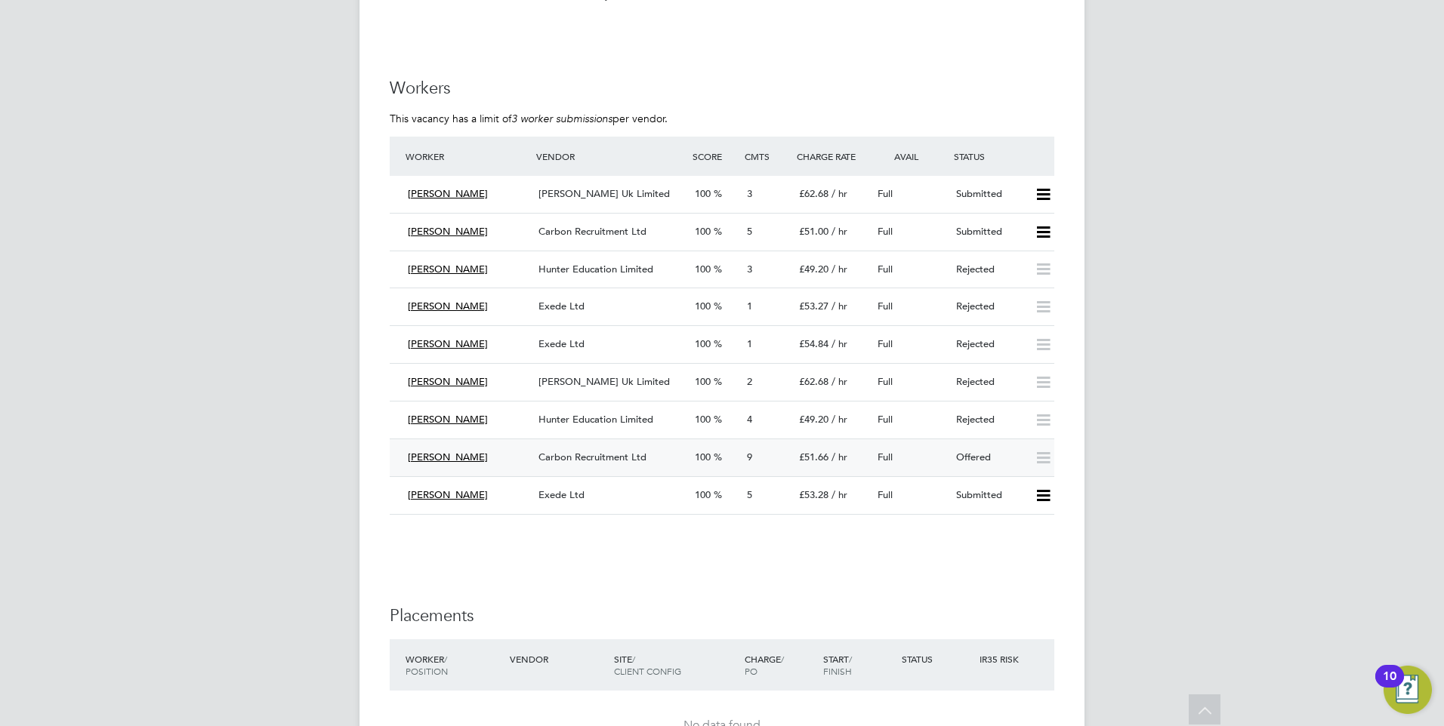
click at [732, 467] on div "100" at bounding box center [715, 458] width 52 height 25
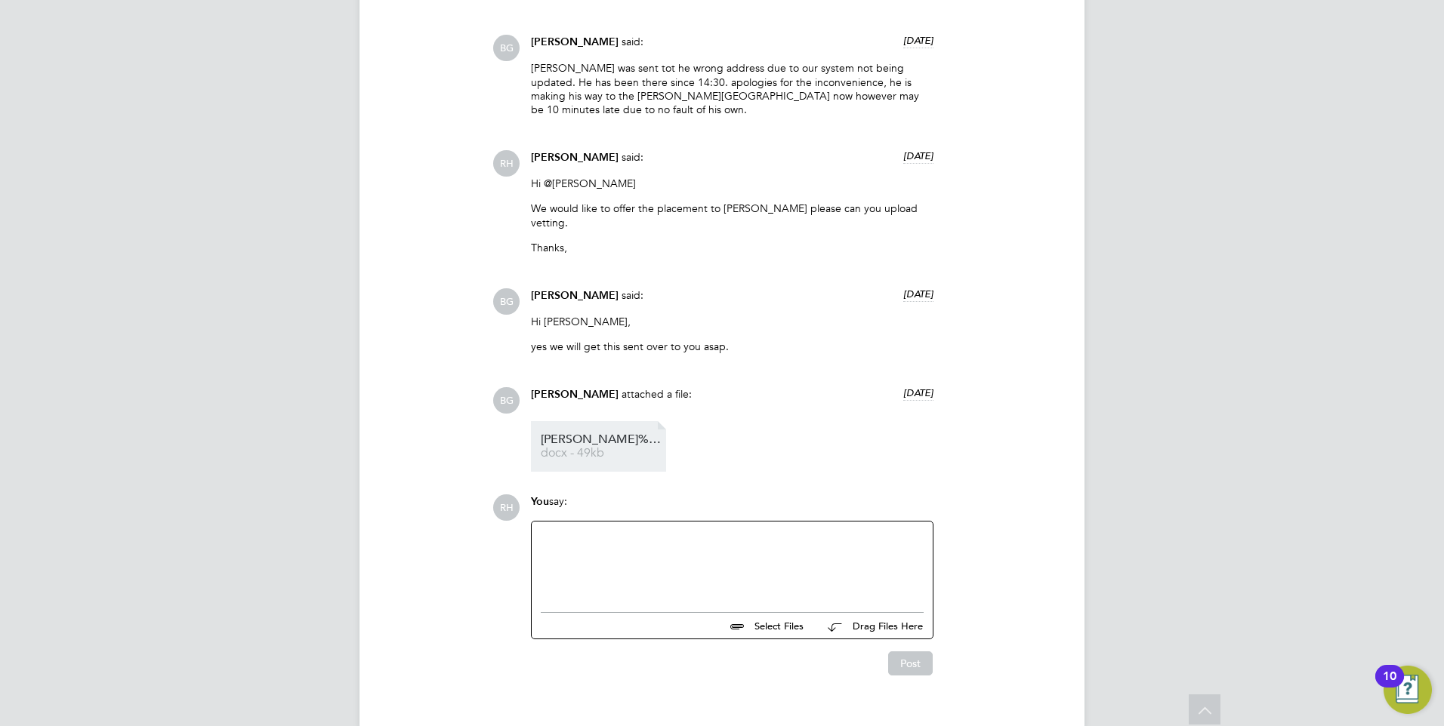
click at [620, 448] on span "docx - 49kb" at bounding box center [601, 453] width 121 height 11
click at [619, 531] on div at bounding box center [732, 563] width 383 height 65
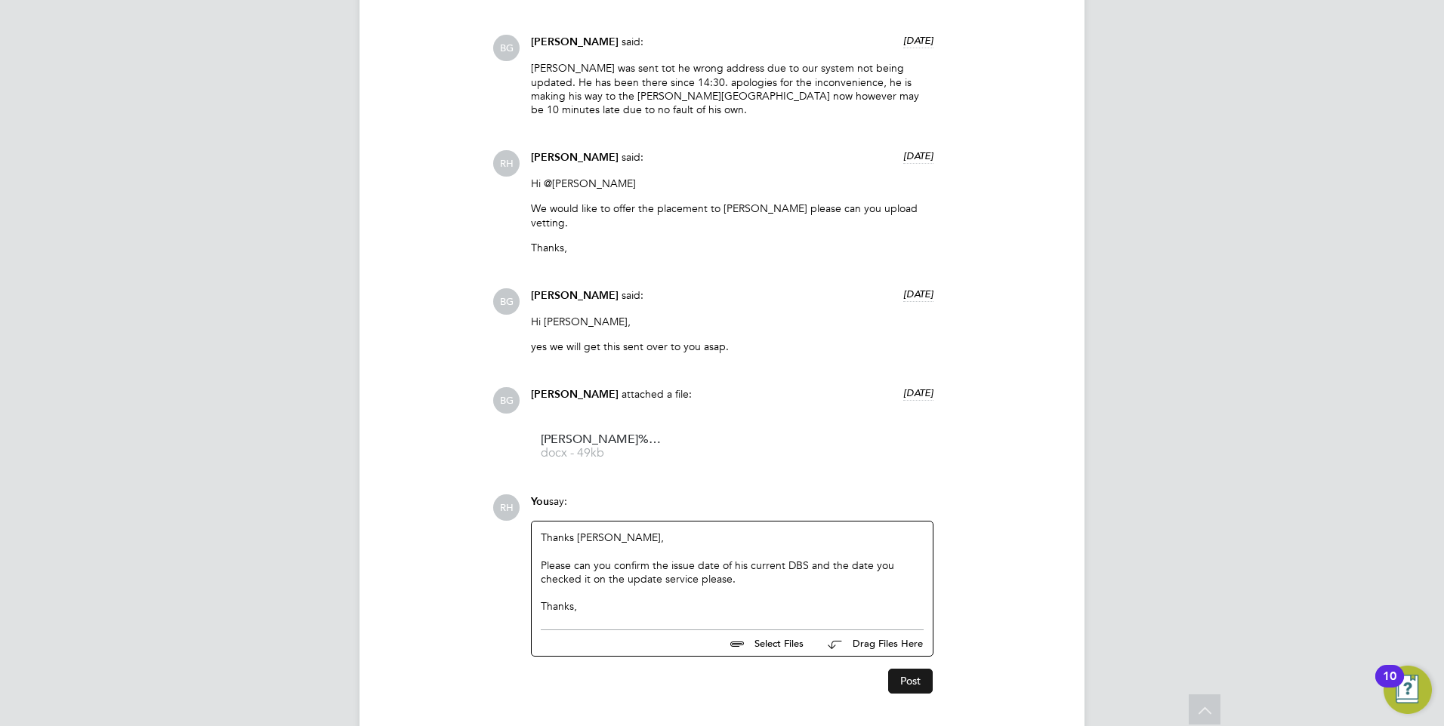
click at [911, 669] on button "Post" at bounding box center [910, 681] width 45 height 24
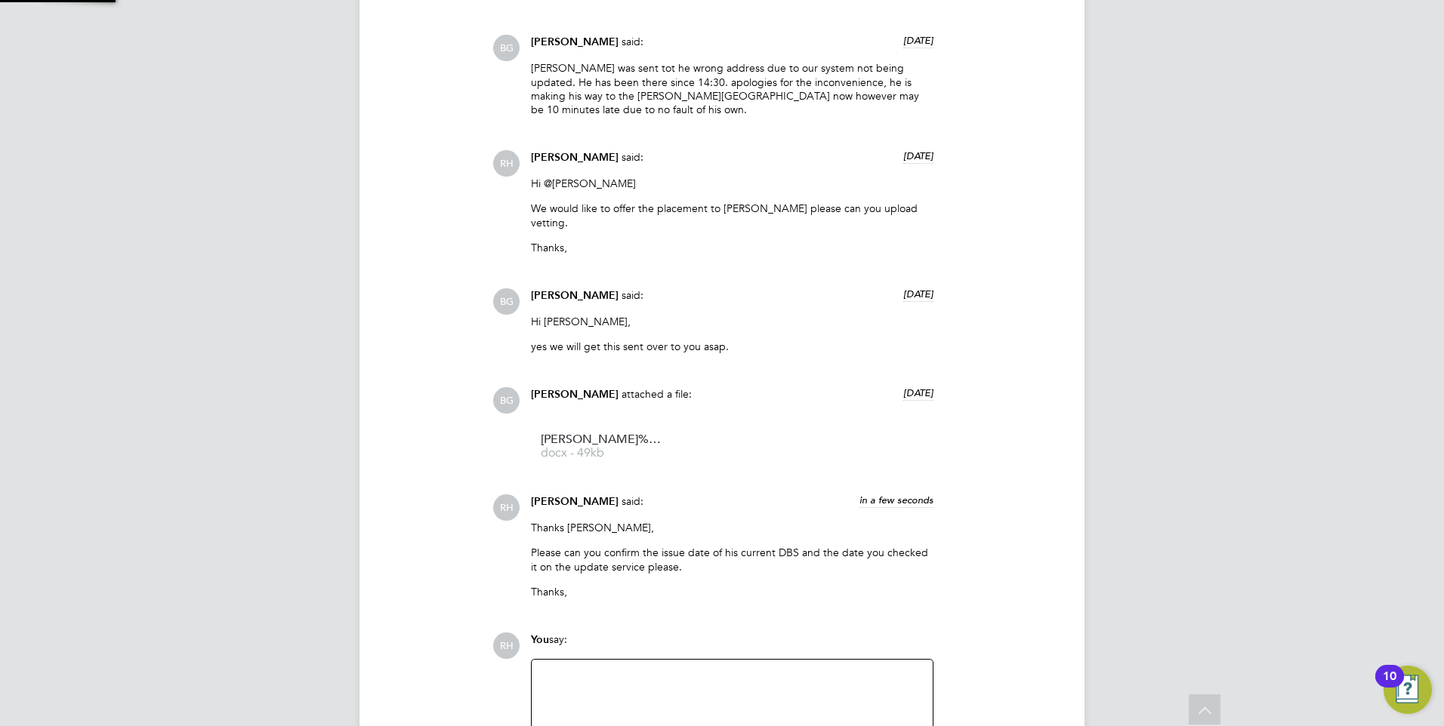
scroll to position [2185, 0]
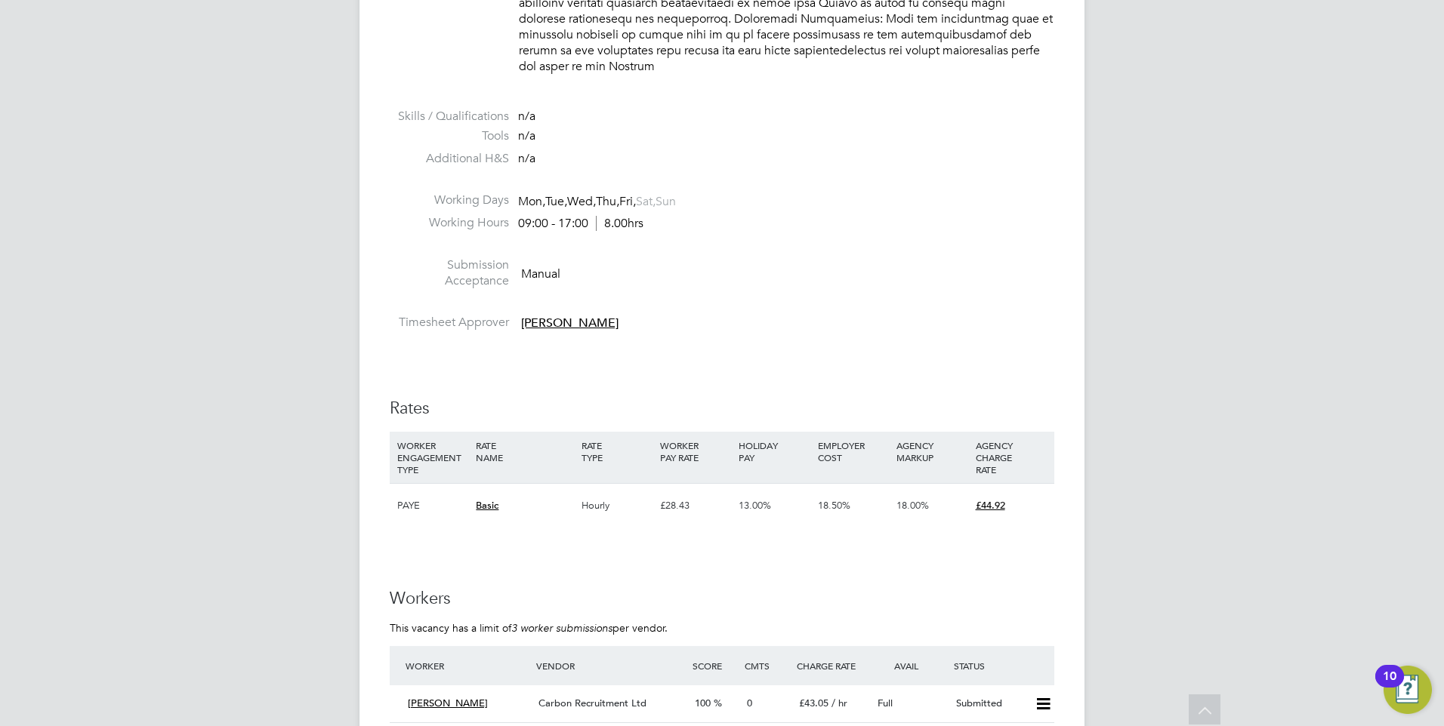
scroll to position [1737, 0]
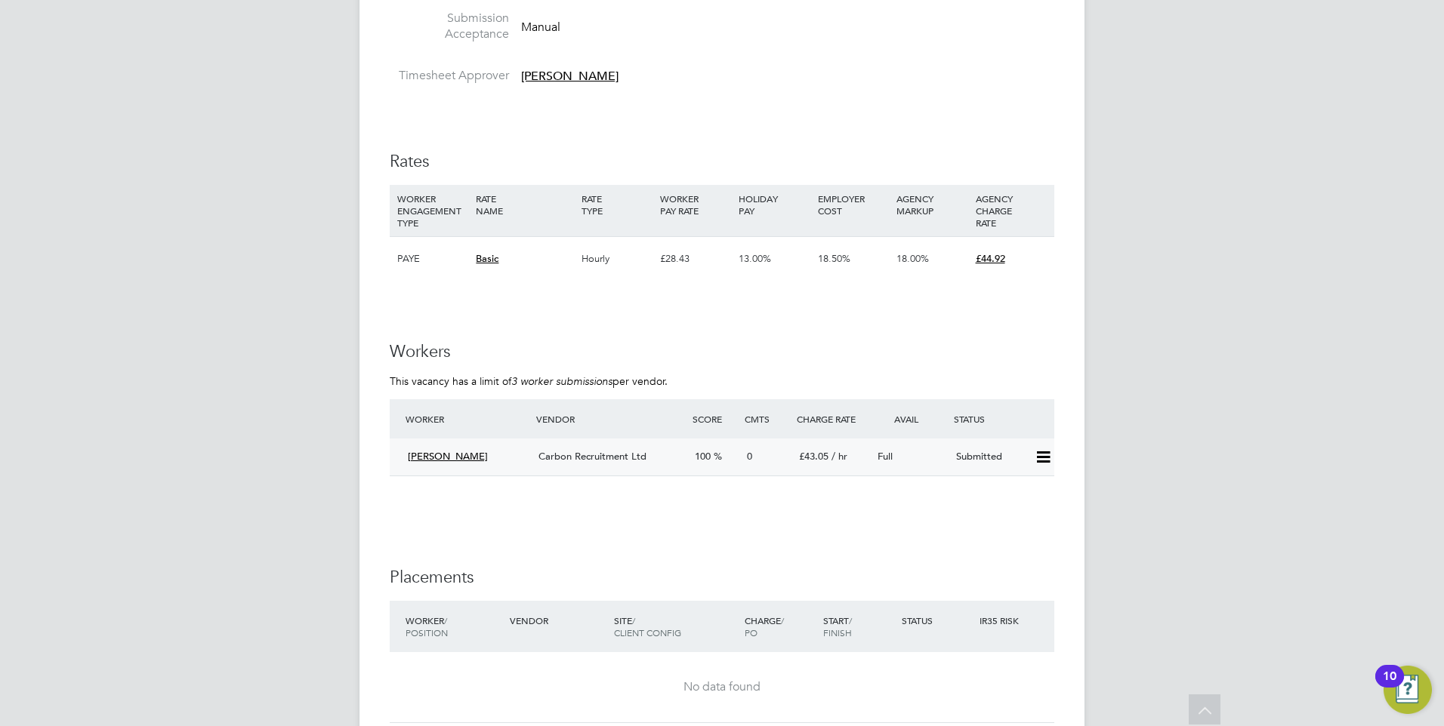
click at [1047, 452] on icon at bounding box center [1043, 458] width 19 height 12
click at [808, 450] on span "£43.05" at bounding box center [813, 456] width 29 height 13
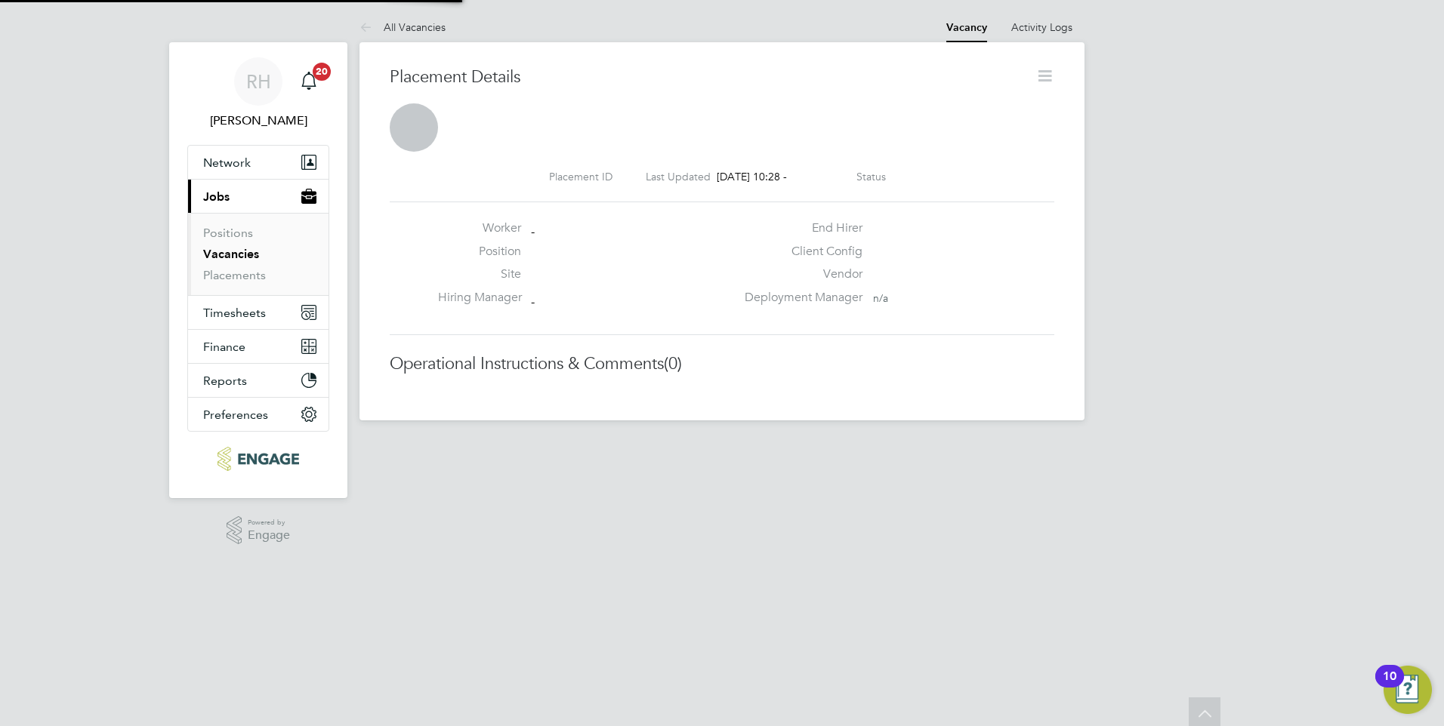
scroll to position [8, 8]
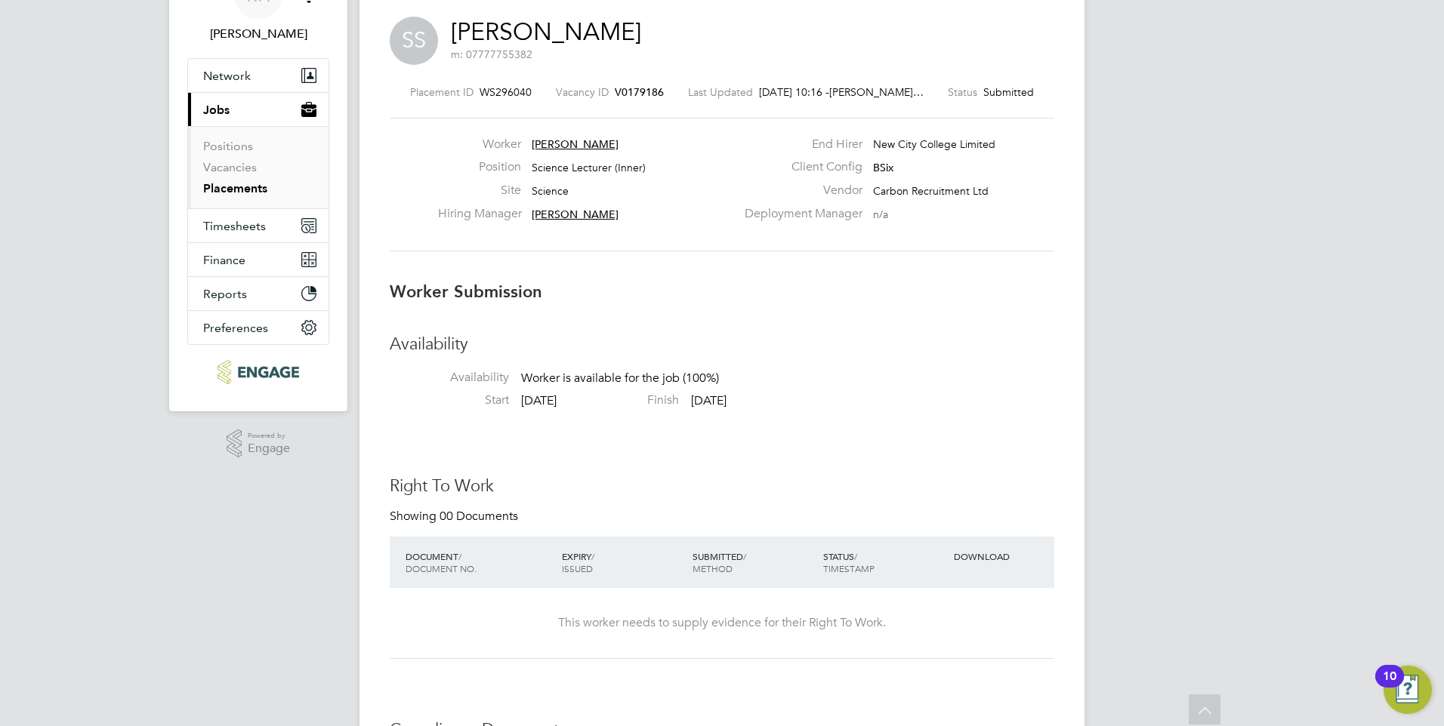
click at [631, 91] on span "V0179186" at bounding box center [639, 92] width 49 height 14
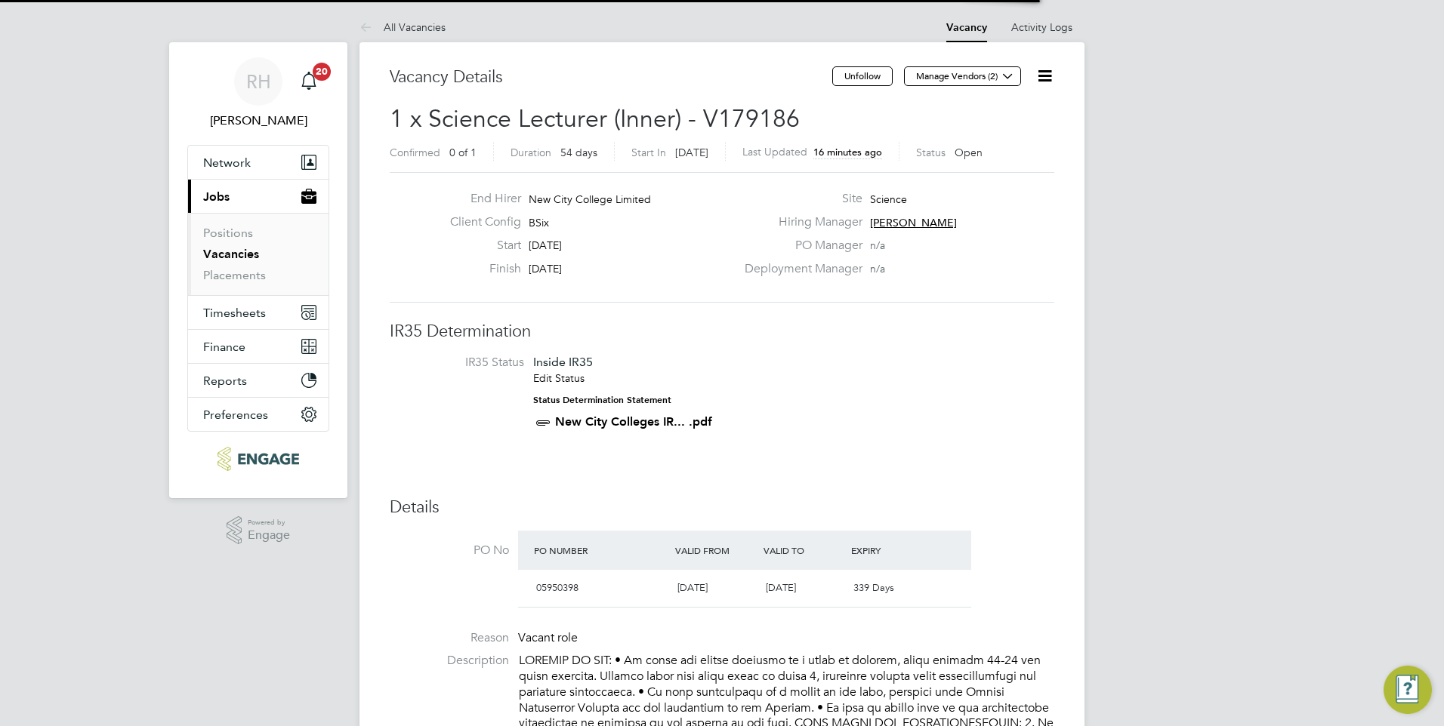
click at [1047, 78] on icon at bounding box center [1044, 75] width 19 height 19
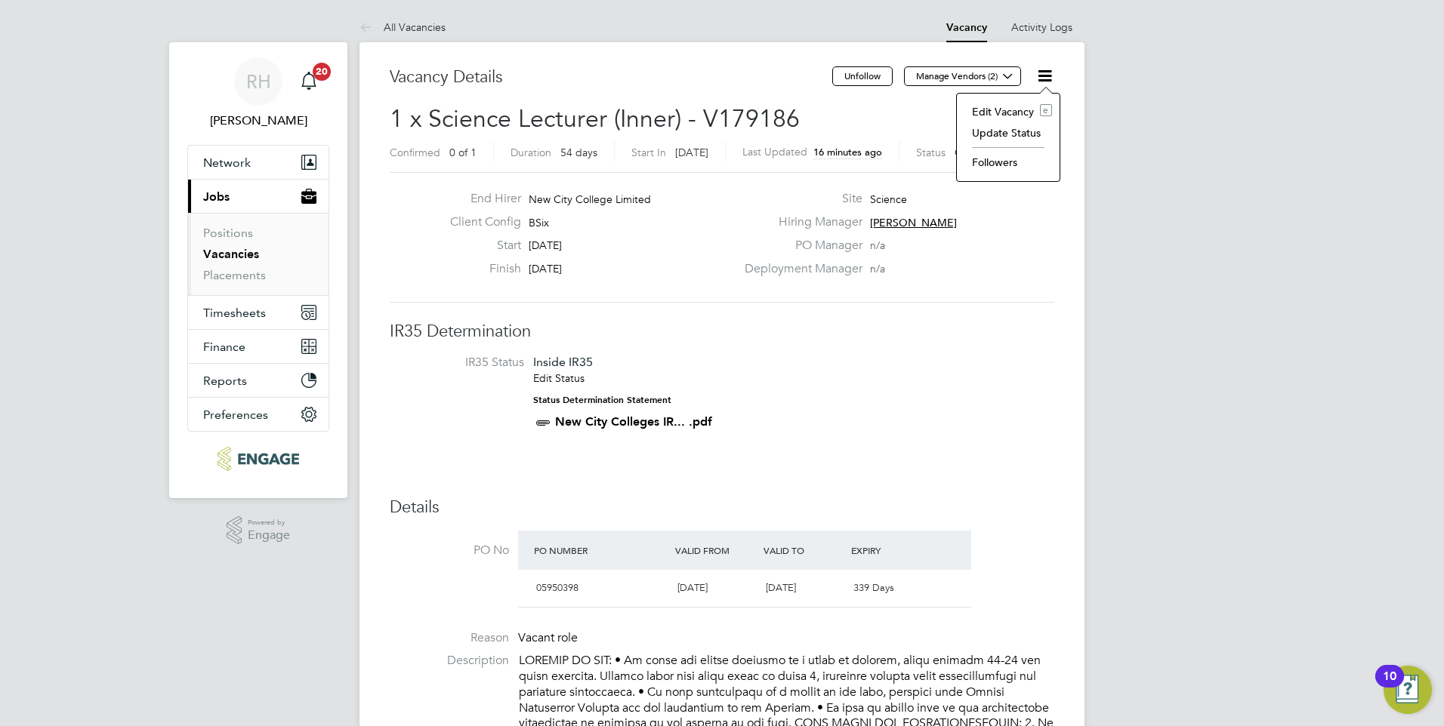
click at [1013, 129] on li "Update Status" at bounding box center [1008, 132] width 88 height 21
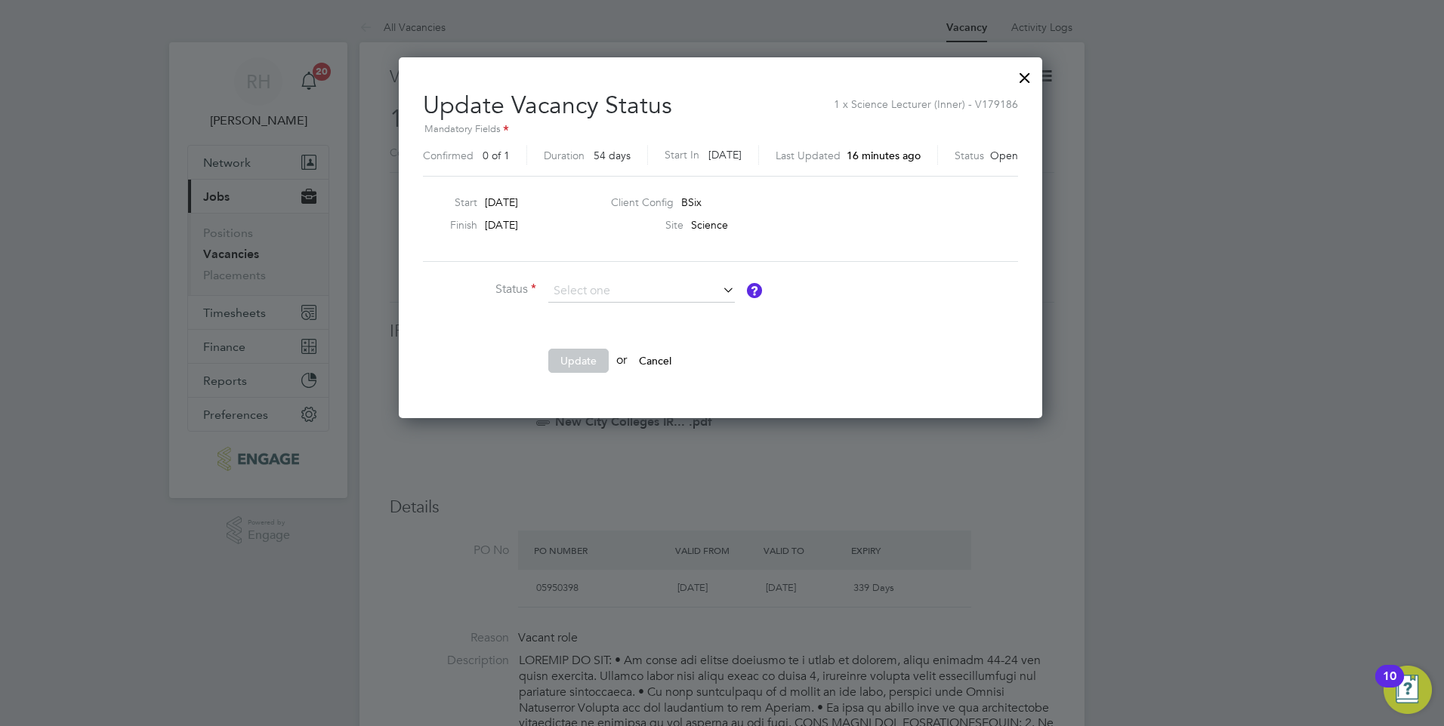
click at [631, 323] on li "Closed" at bounding box center [641, 332] width 188 height 20
type input "Closed"
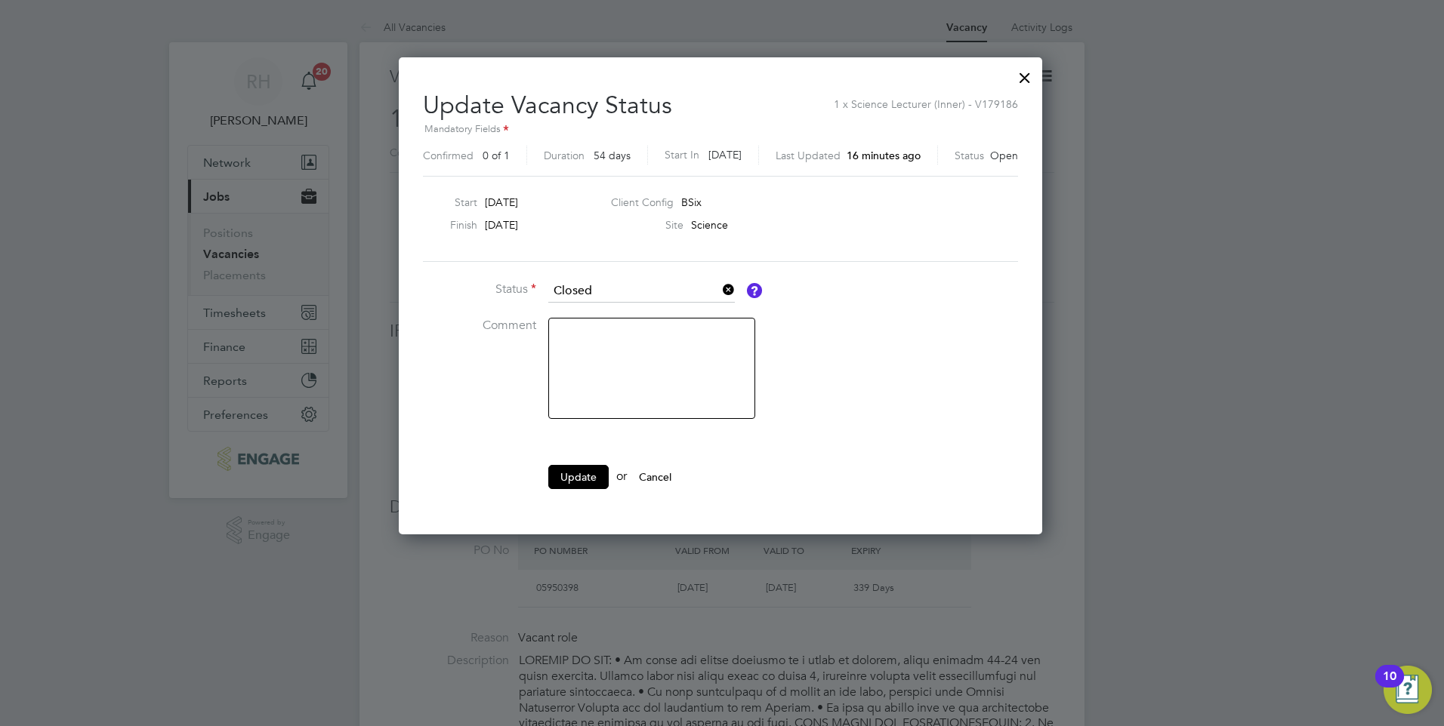
click at [1028, 78] on div at bounding box center [1024, 73] width 27 height 27
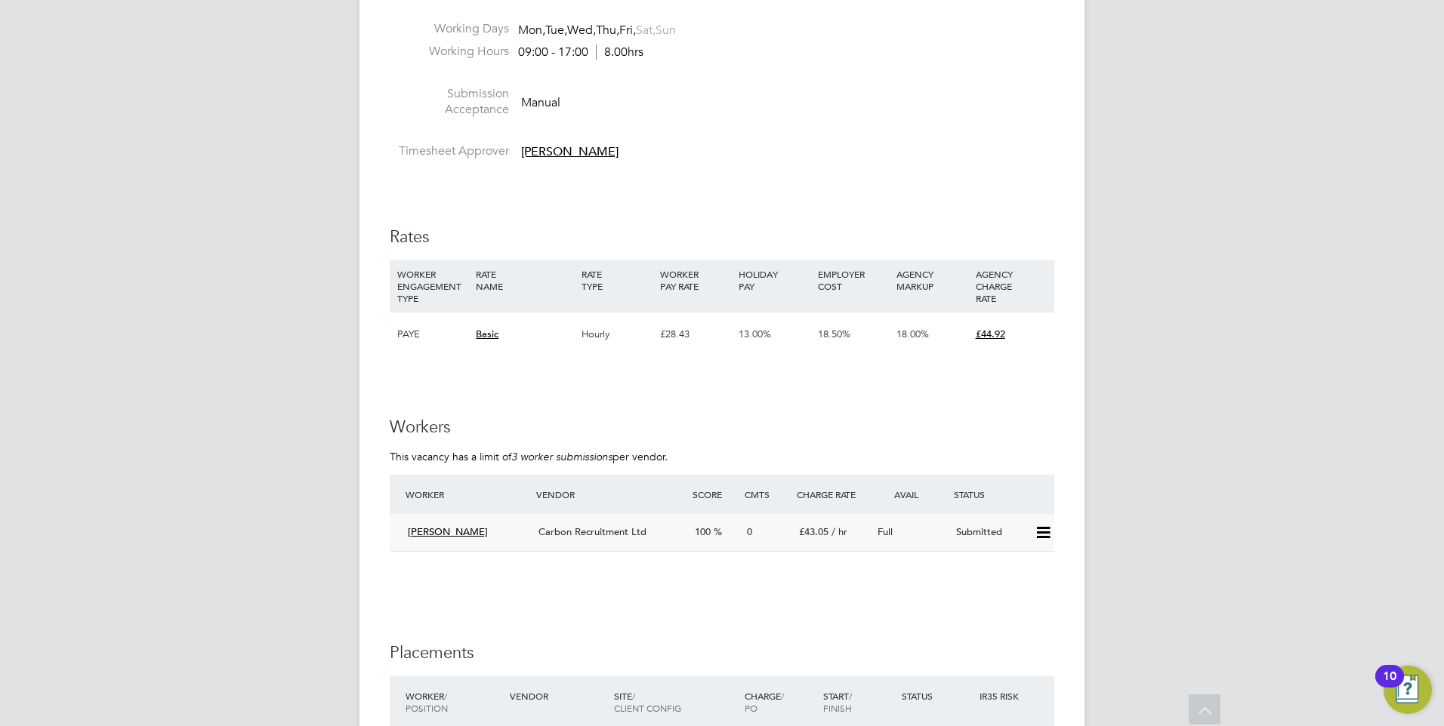
click at [1038, 527] on icon at bounding box center [1043, 533] width 19 height 12
click at [1013, 540] on li "Offer" at bounding box center [1023, 533] width 53 height 21
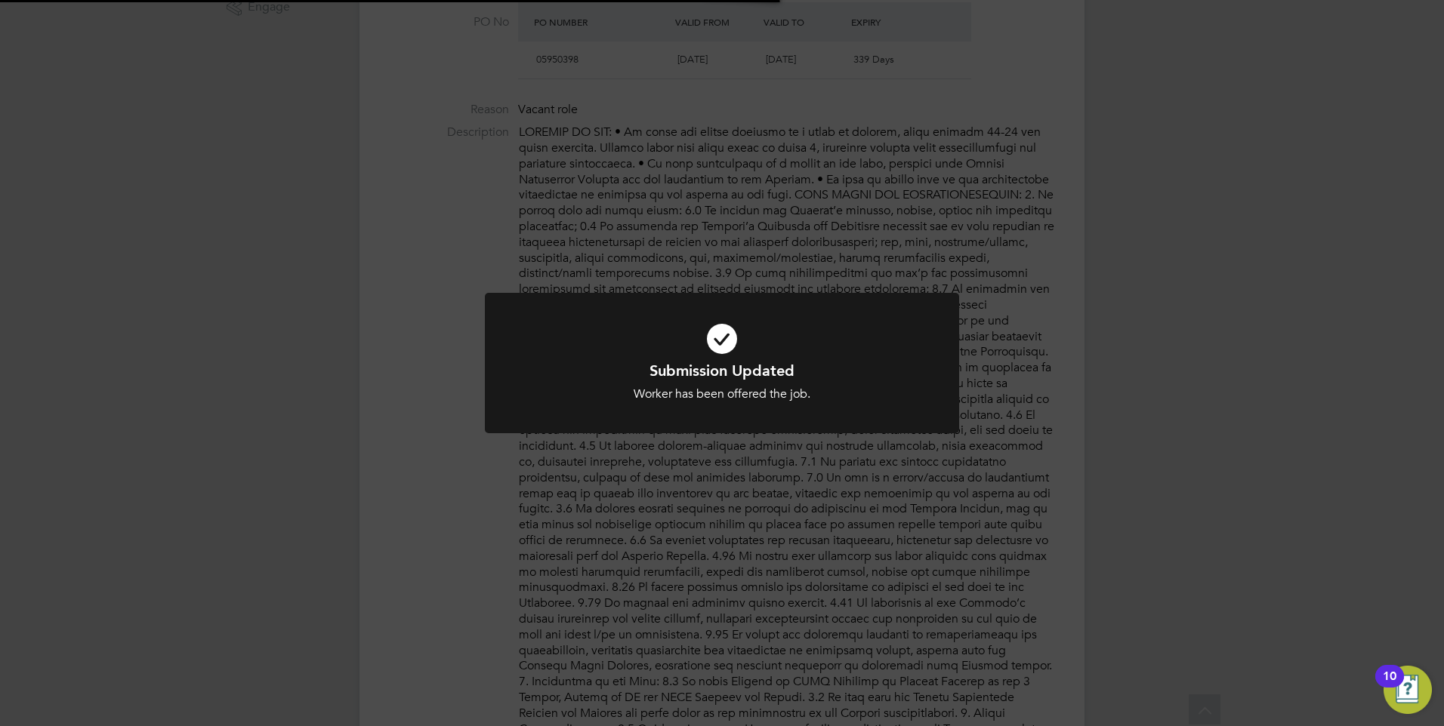
click at [853, 553] on div "Submission Updated Worker has been offered the job. Cancel Okay" at bounding box center [722, 363] width 1444 height 726
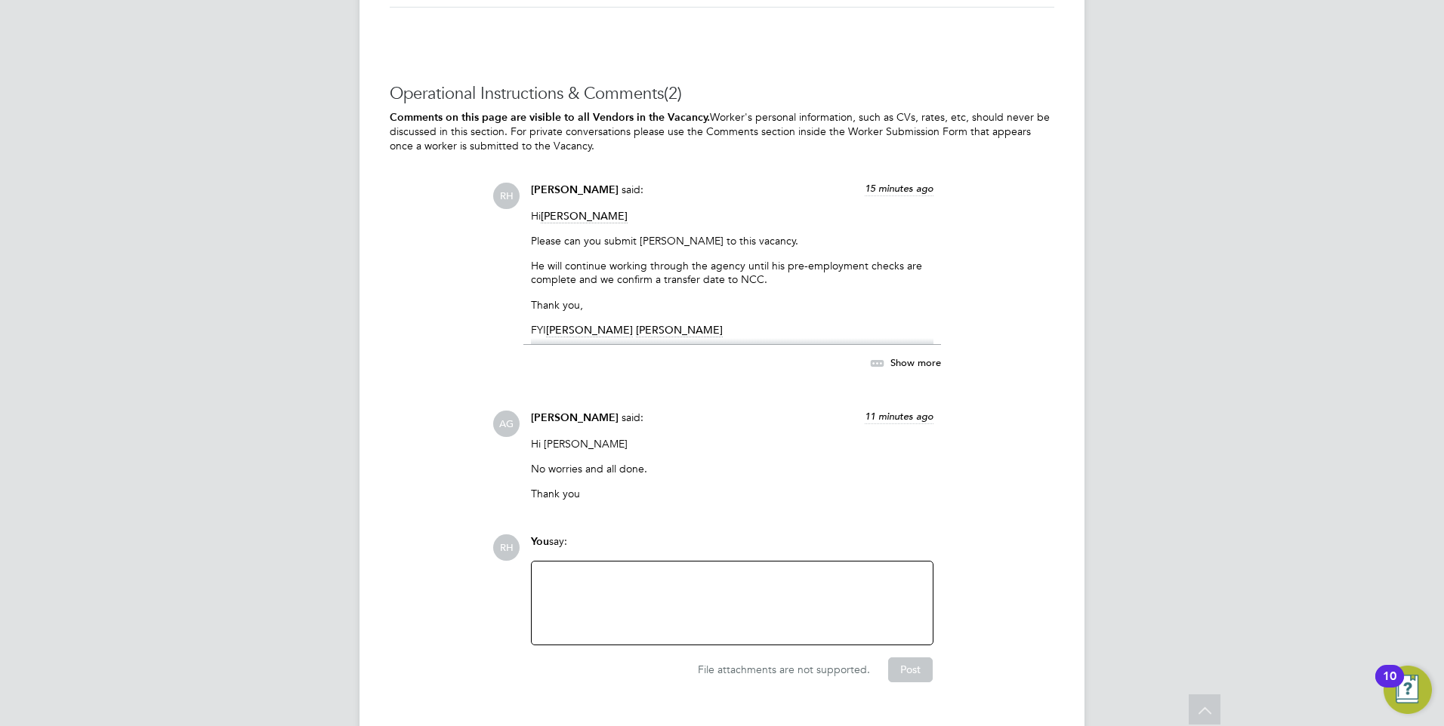
click at [837, 571] on div at bounding box center [732, 603] width 383 height 65
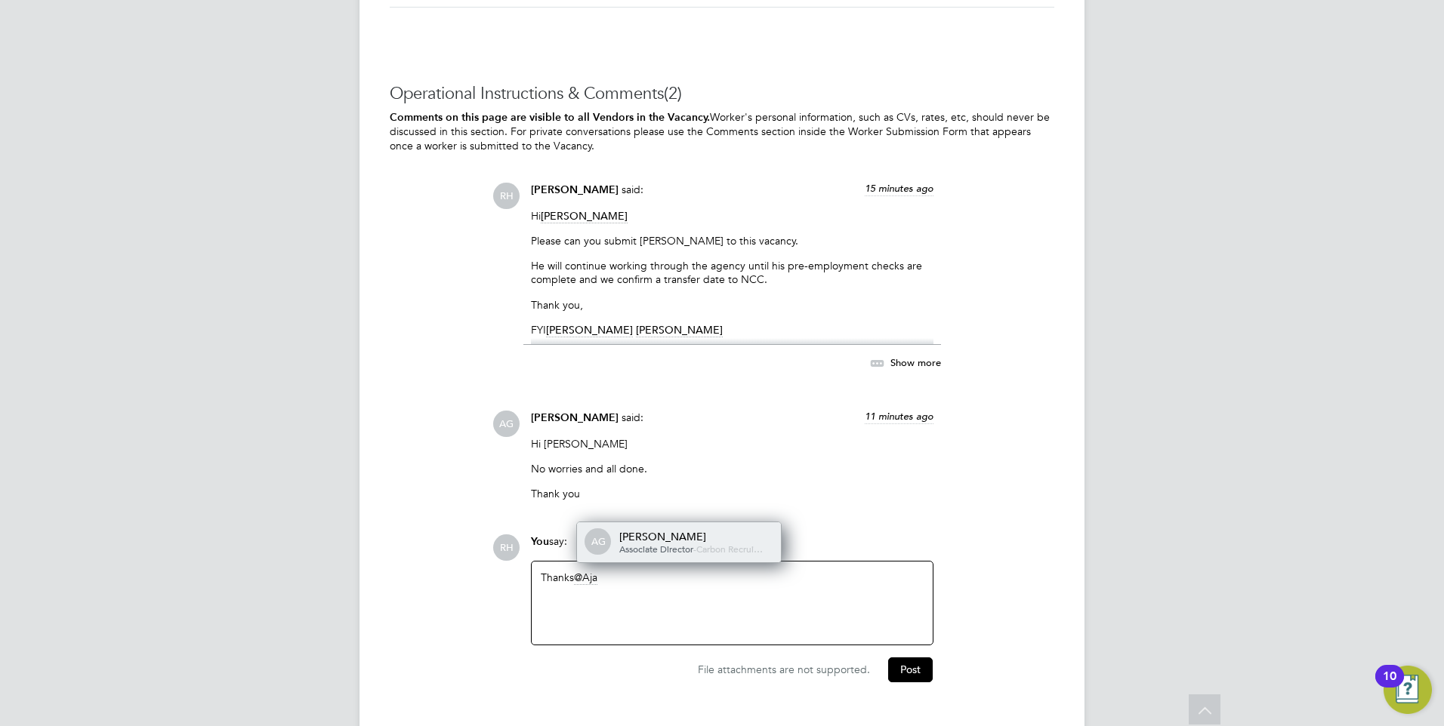
click at [724, 543] on span "Carbon Recrui…" at bounding box center [729, 549] width 66 height 12
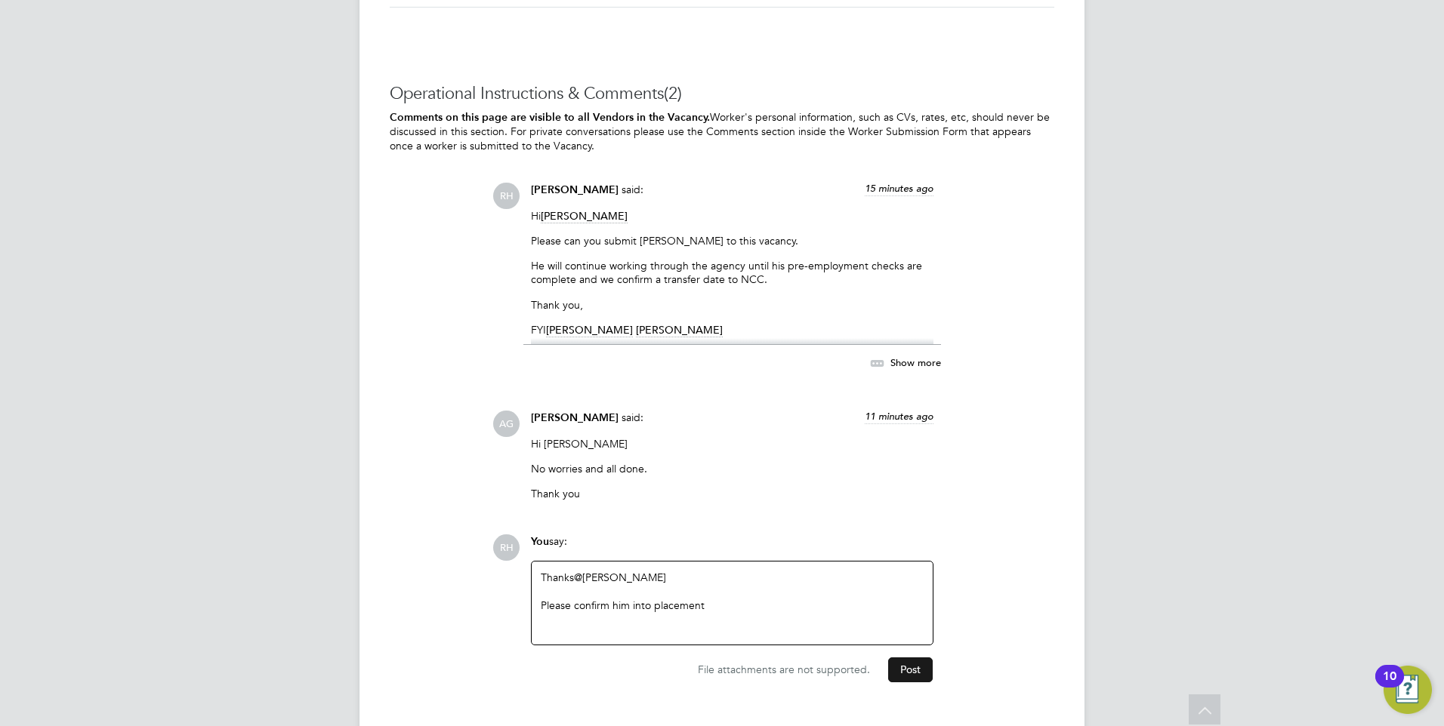
click at [914, 658] on button "Post" at bounding box center [910, 670] width 45 height 24
